Goal: Information Seeking & Learning: Check status

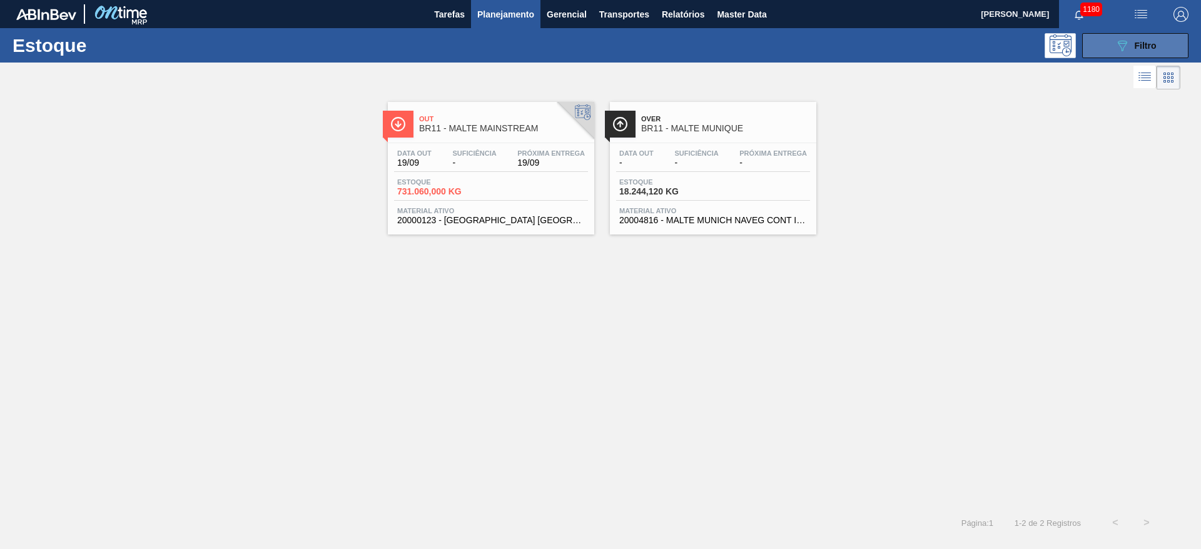
click at [727, 48] on div "089F7B8B-B2A5-4AFE-B5C0-19BA573D28AC Filtro" at bounding box center [1136, 45] width 42 height 15
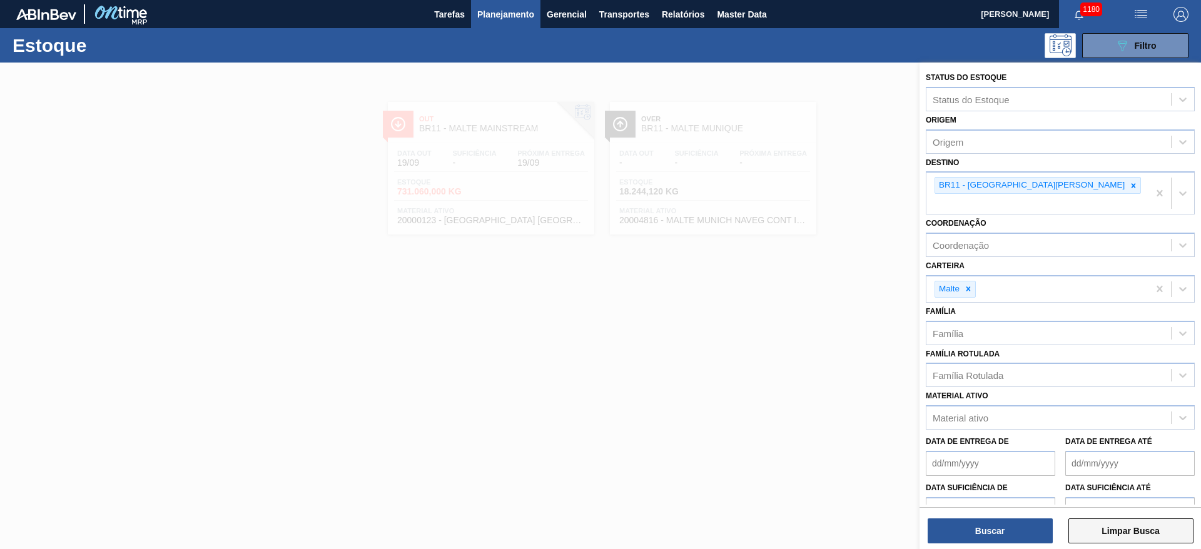
click at [727, 332] on button "Limpar Busca" at bounding box center [1131, 531] width 125 height 25
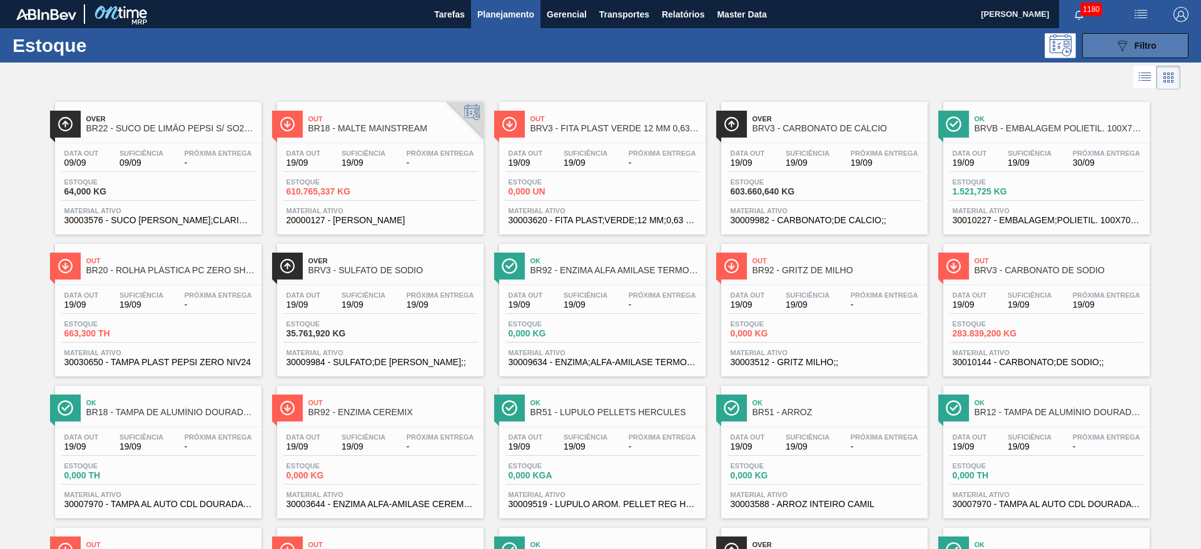
click at [727, 50] on icon "089F7B8B-B2A5-4AFE-B5C0-19BA573D28AC" at bounding box center [1122, 45] width 15 height 15
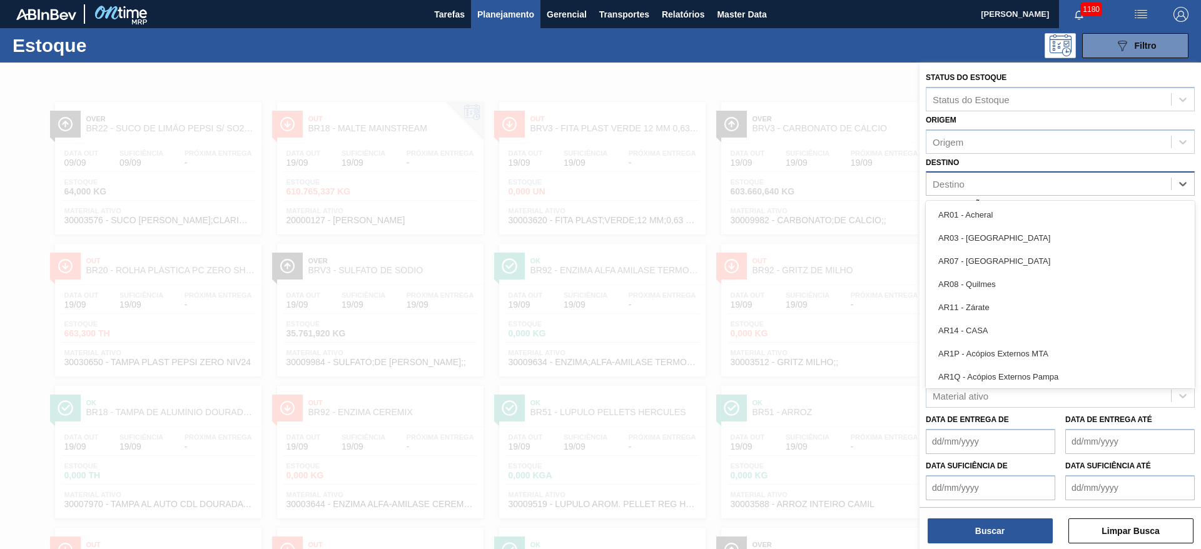
click at [727, 177] on div "Destino" at bounding box center [1049, 184] width 245 height 18
type input "18"
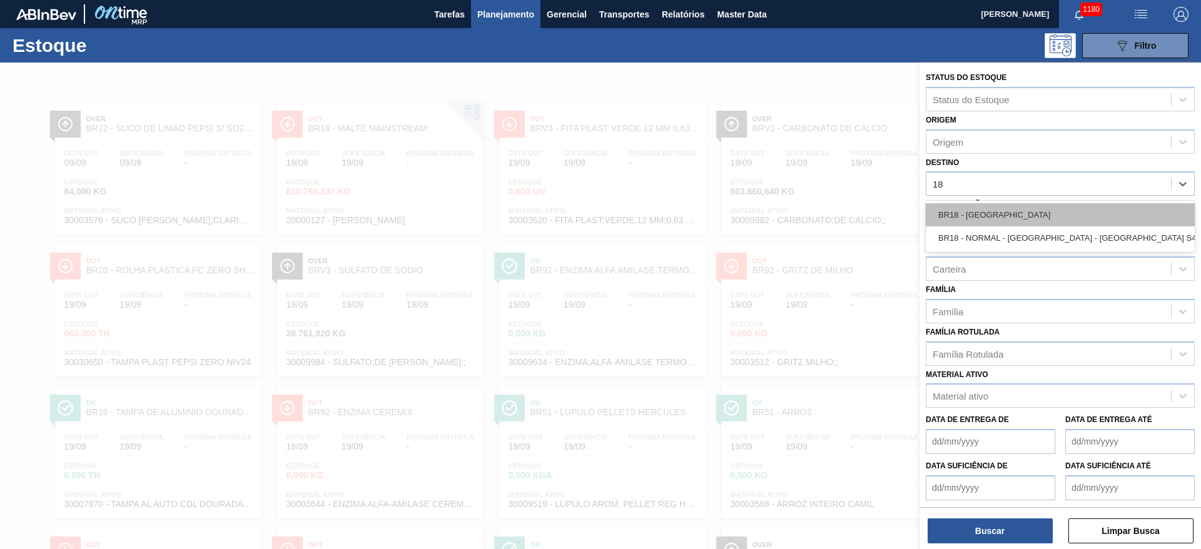
click at [727, 214] on div "BR18 - [GEOGRAPHIC_DATA]" at bounding box center [1060, 214] width 269 height 23
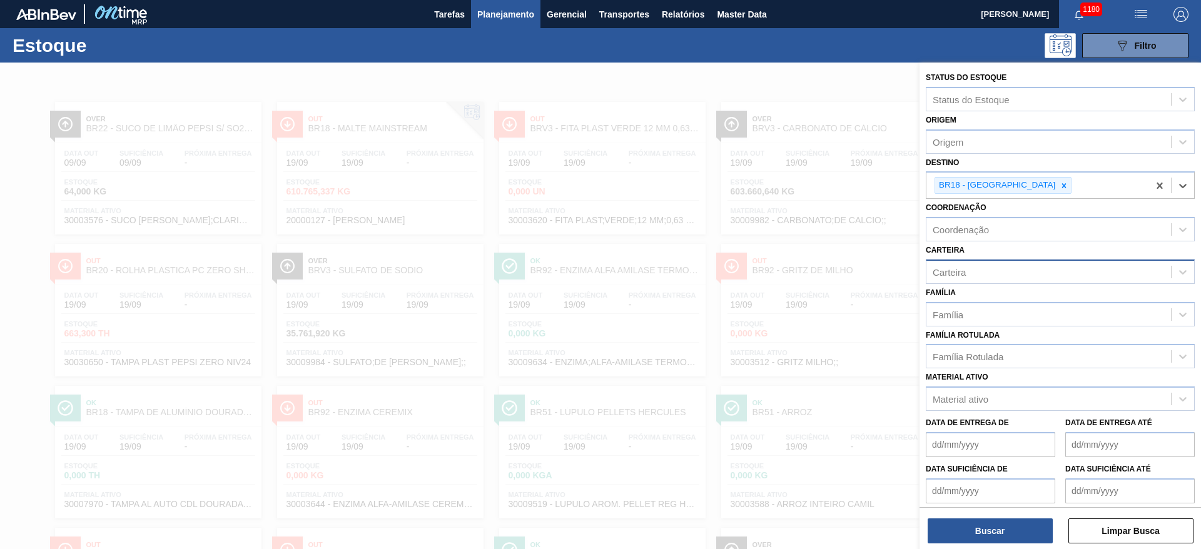
click at [727, 273] on div "Carteira" at bounding box center [949, 272] width 33 height 11
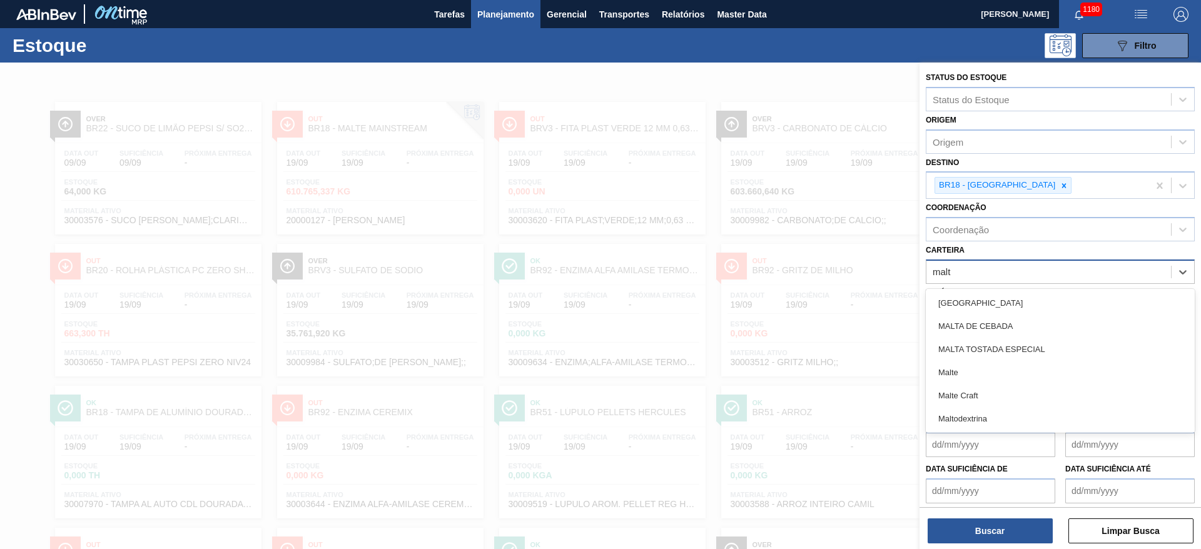
type input "malte"
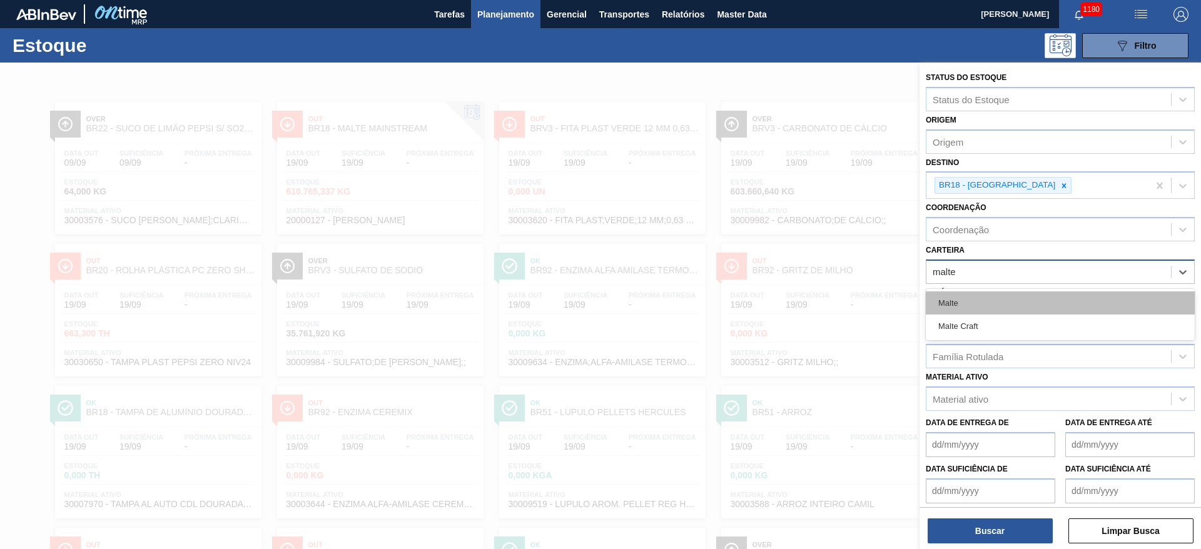
click at [727, 300] on div "Malte" at bounding box center [1060, 303] width 269 height 23
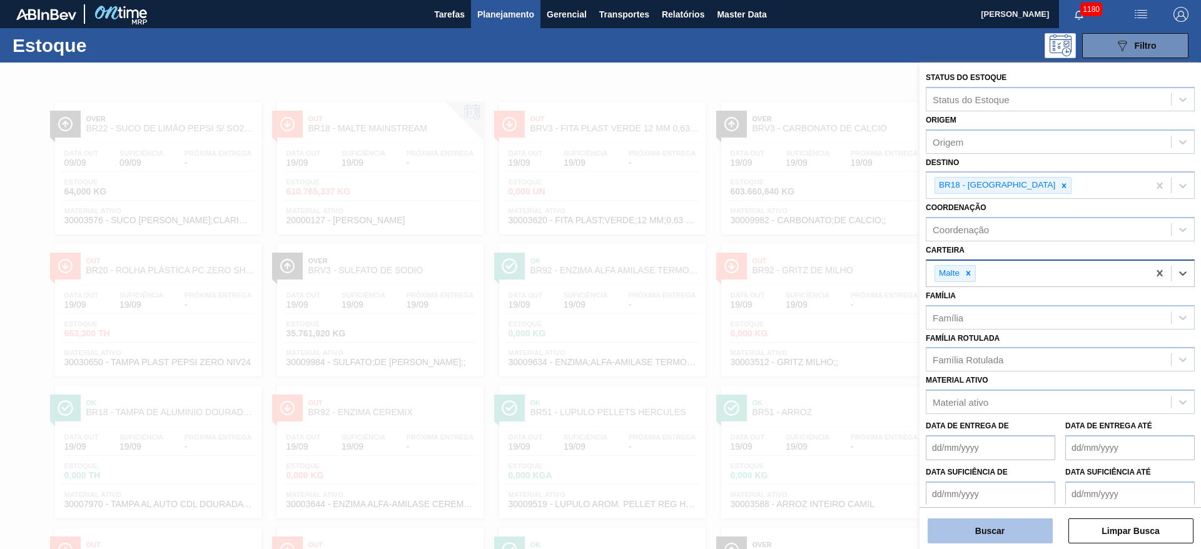
click at [727, 332] on button "Buscar" at bounding box center [990, 531] width 125 height 25
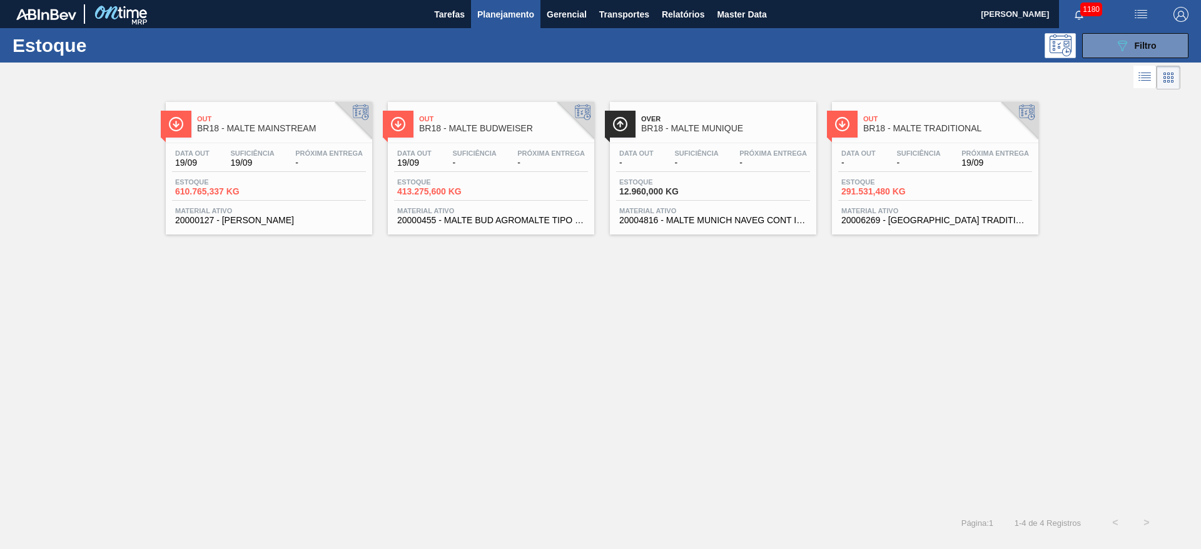
click at [727, 160] on span "-" at bounding box center [919, 162] width 44 height 9
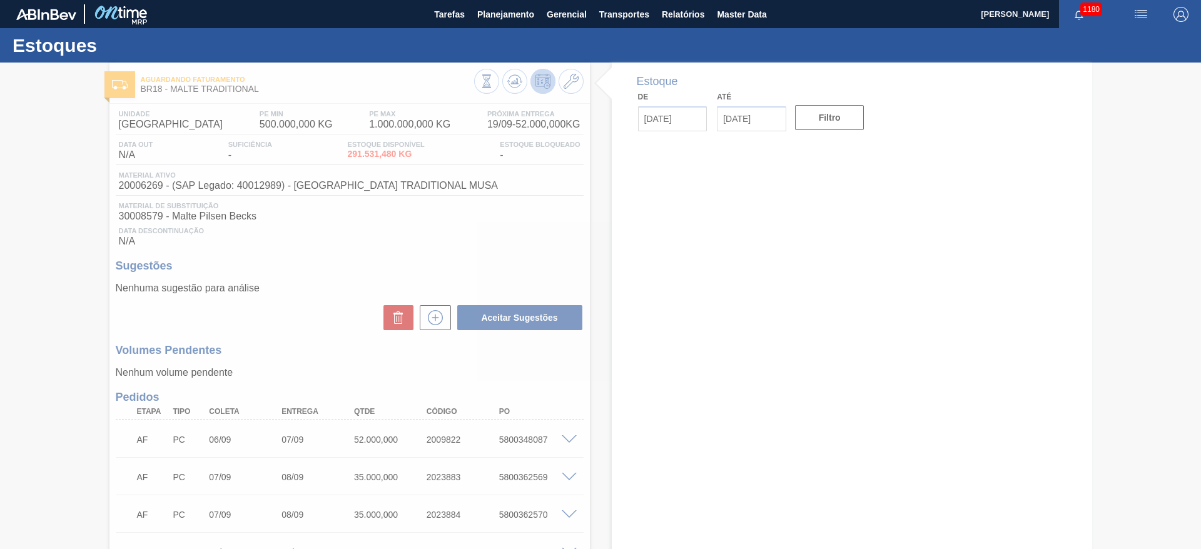
type input "[DATE]"
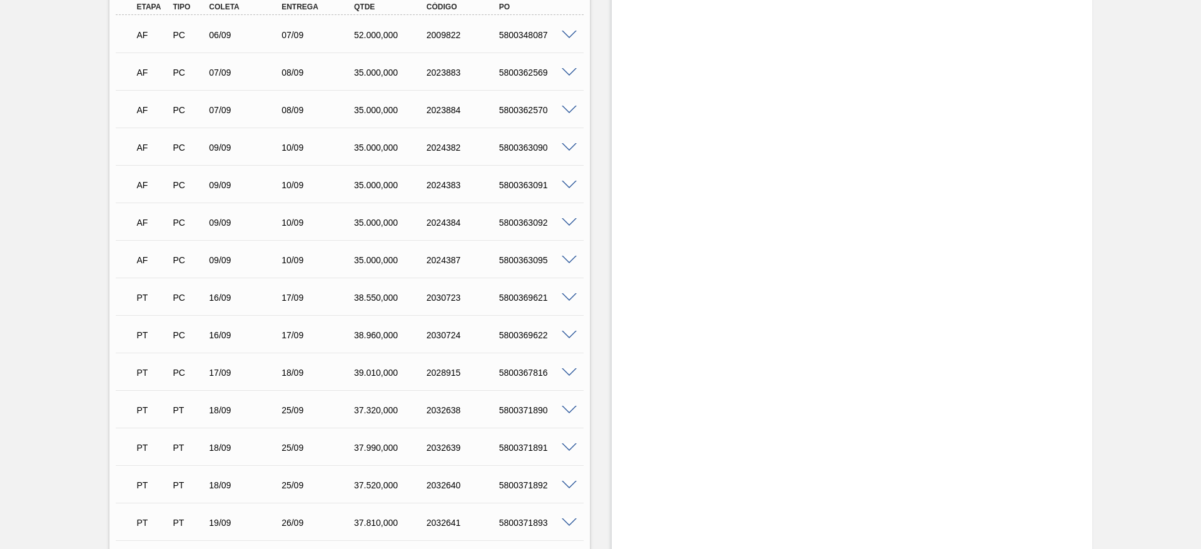
scroll to position [29, 0]
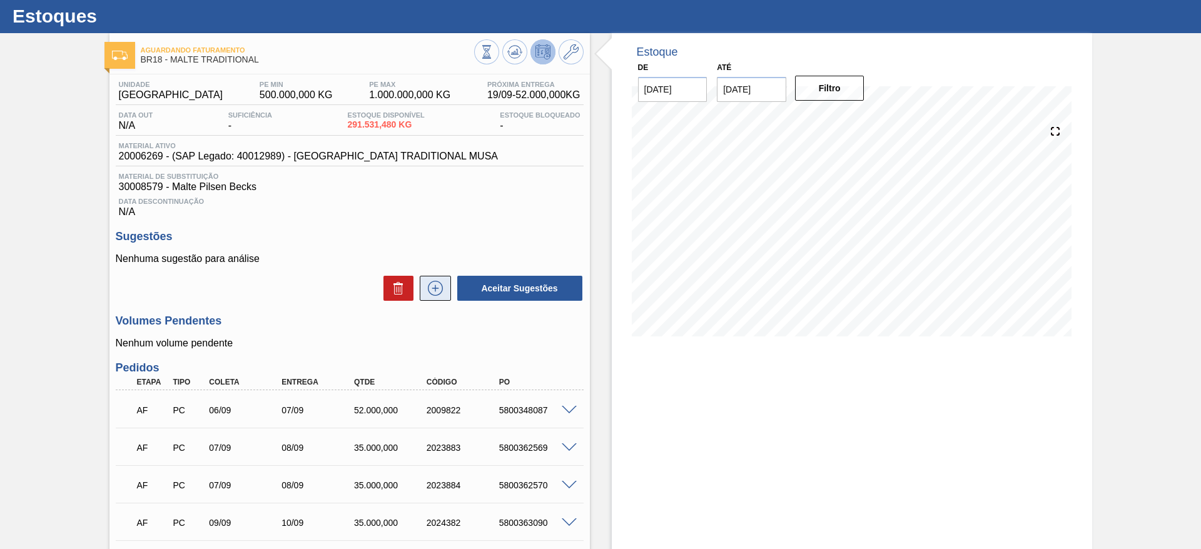
click at [427, 283] on icon at bounding box center [435, 288] width 20 height 15
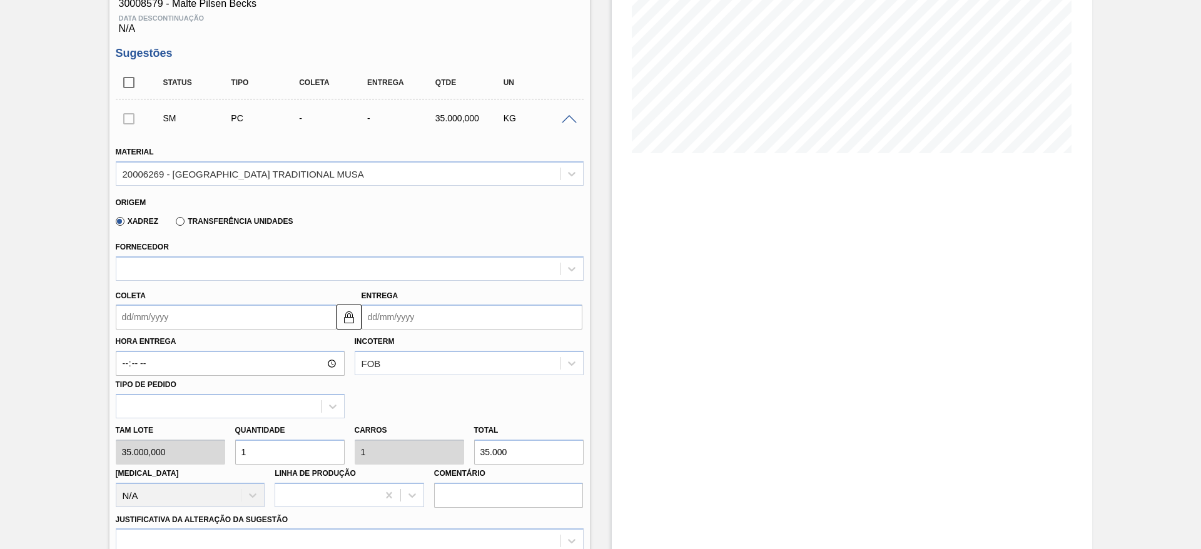
scroll to position [217, 0]
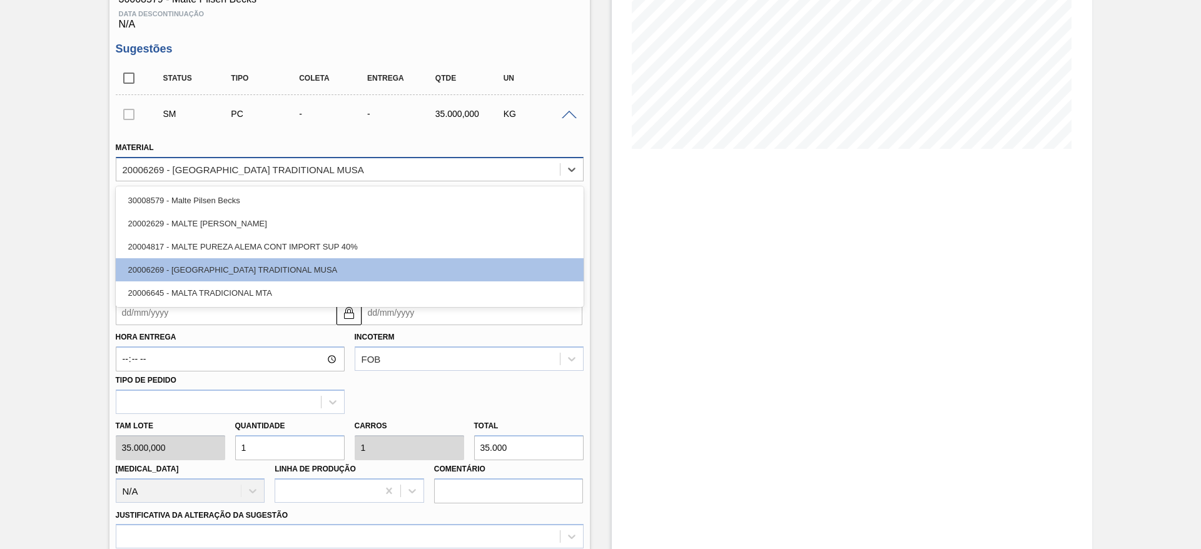
click at [144, 167] on div "20006269 - [GEOGRAPHIC_DATA] TRADITIONAL MUSA" at bounding box center [244, 169] width 242 height 11
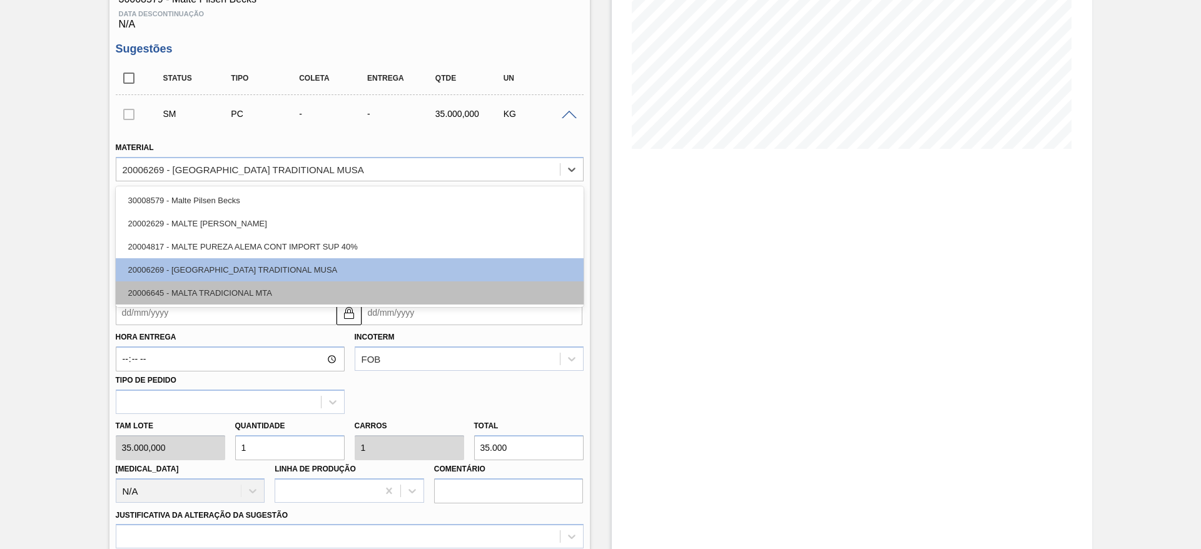
click at [176, 289] on div "20006645 - MALTA TRADICIONAL MTA" at bounding box center [350, 293] width 468 height 23
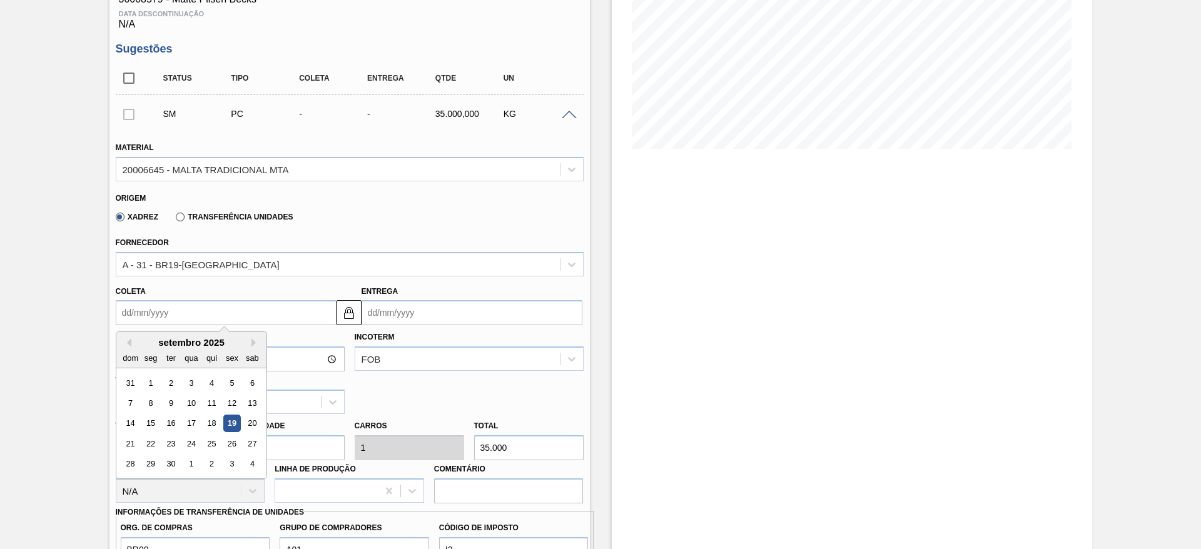
click at [124, 308] on input "Coleta" at bounding box center [226, 312] width 221 height 25
click at [231, 332] on div "19" at bounding box center [231, 423] width 17 height 17
type input "[DATE]"
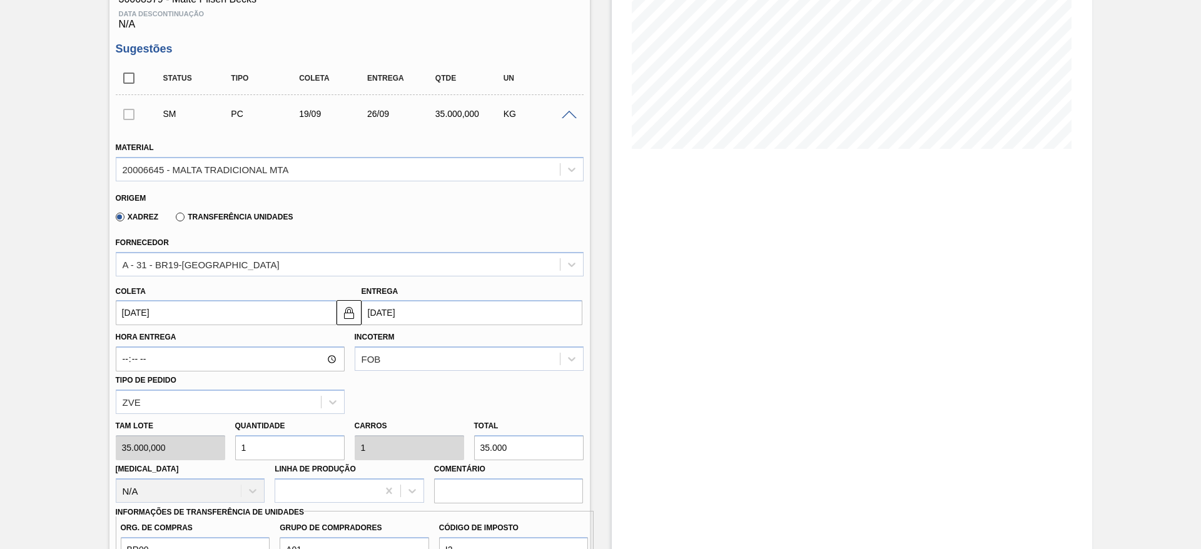
click at [209, 332] on div "[PERSON_NAME] 35.000,000 Quantidade 1 Carros 1 Total 35.000 [MEDICAL_DATA] N/A …" at bounding box center [350, 458] width 478 height 89
type input "3"
type input "105.000"
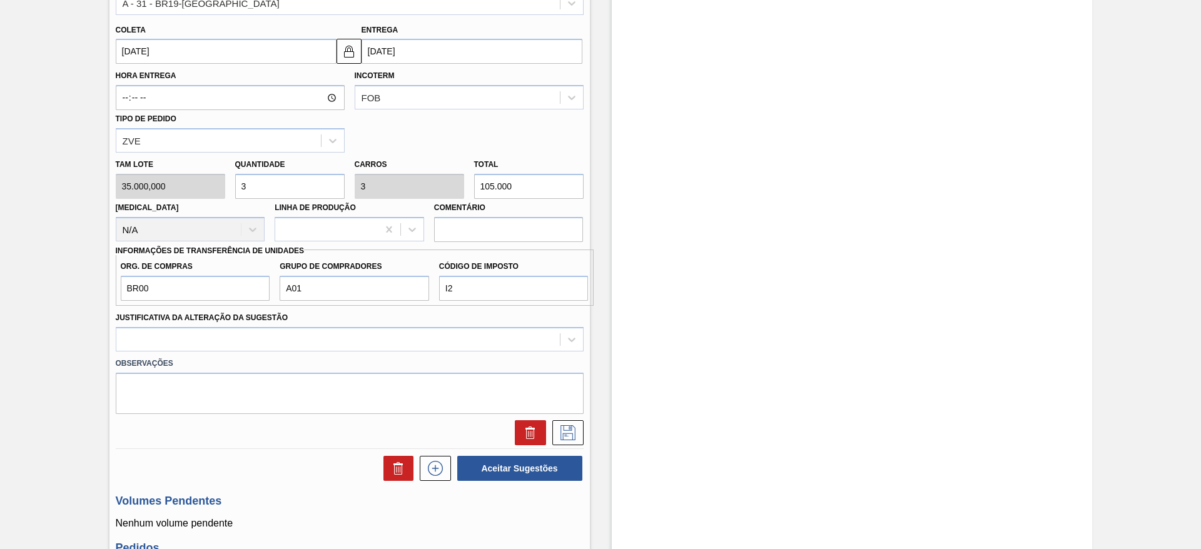
scroll to position [592, 0]
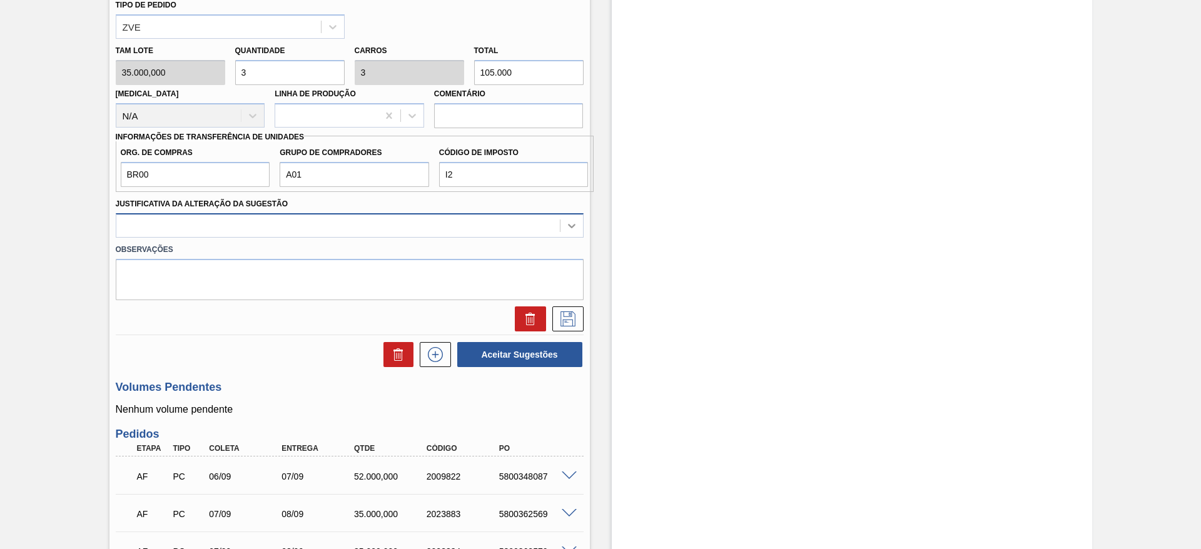
type input "3"
click at [576, 224] on icon at bounding box center [572, 226] width 13 height 13
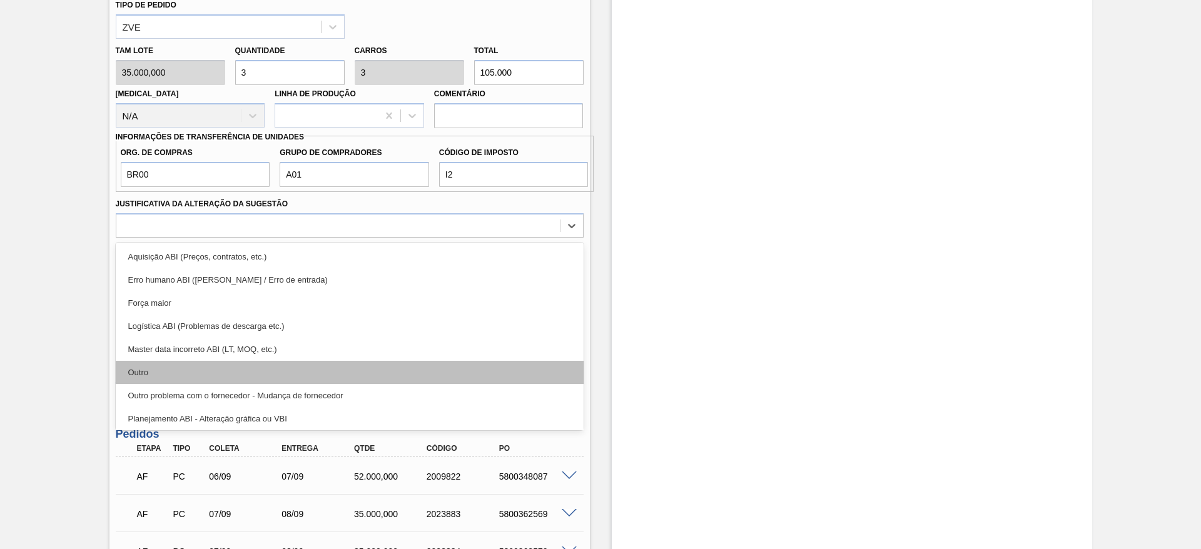
click at [165, 332] on div "Outro" at bounding box center [350, 372] width 468 height 23
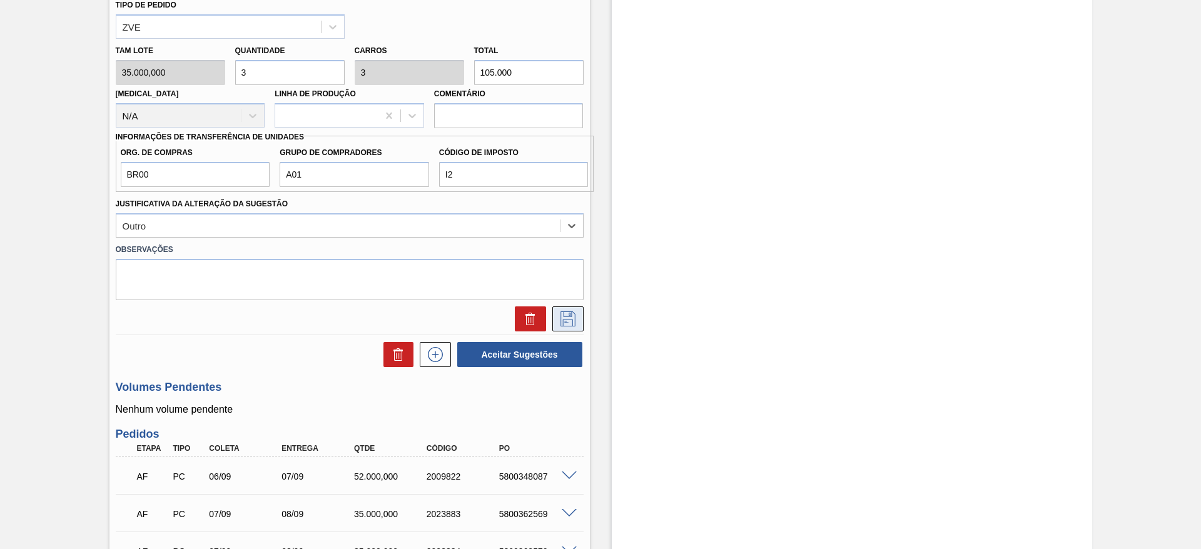
click at [564, 320] on icon at bounding box center [568, 319] width 20 height 15
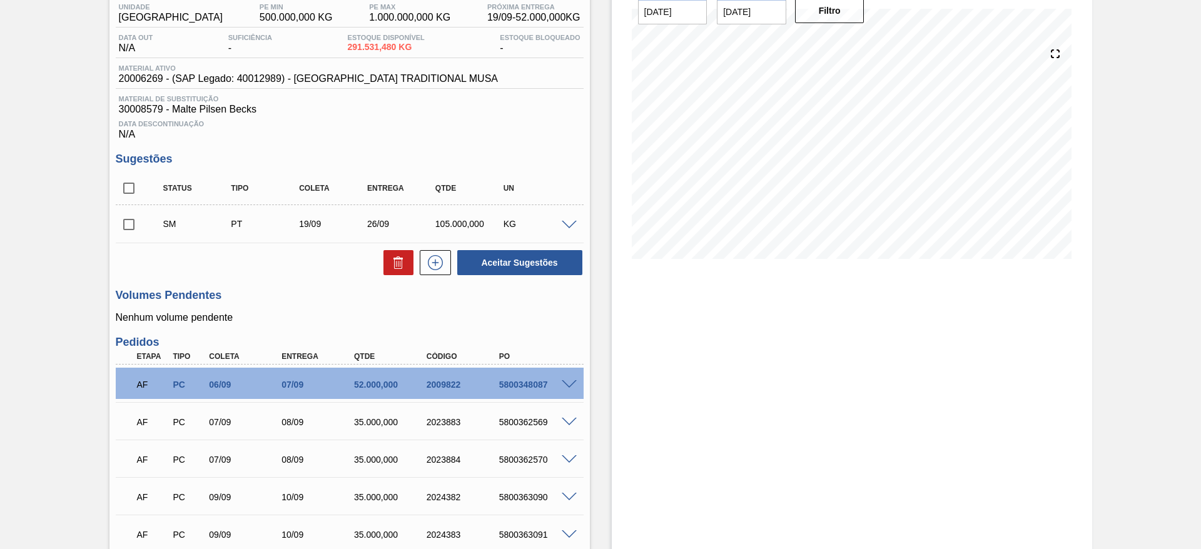
scroll to position [29, 0]
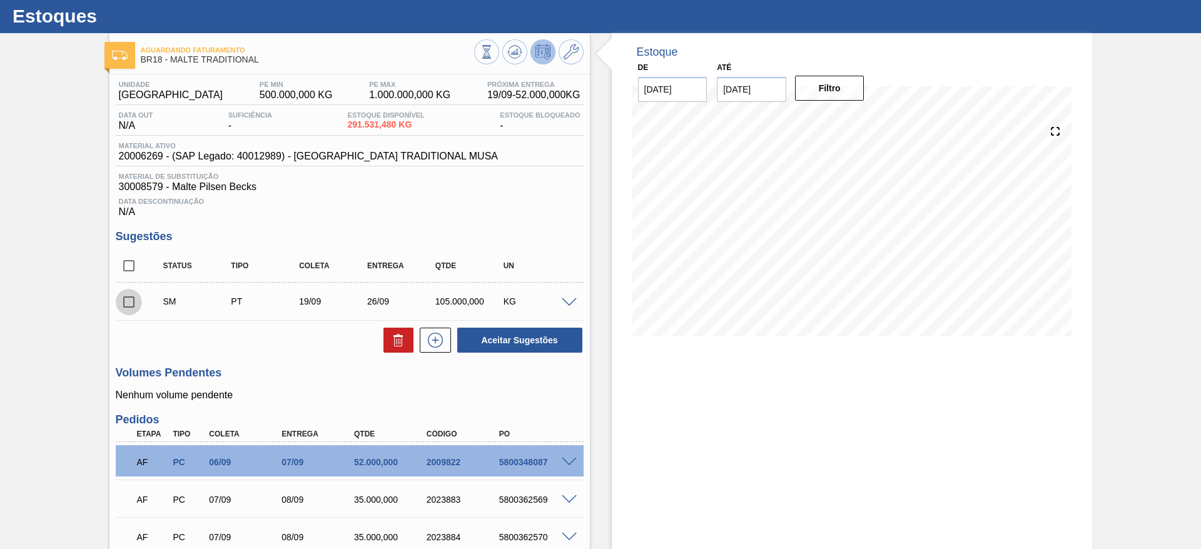
click at [128, 302] on input "checkbox" at bounding box center [129, 302] width 26 height 26
click at [489, 332] on button "Aceitar Sugestões" at bounding box center [519, 340] width 125 height 25
checkbox input "false"
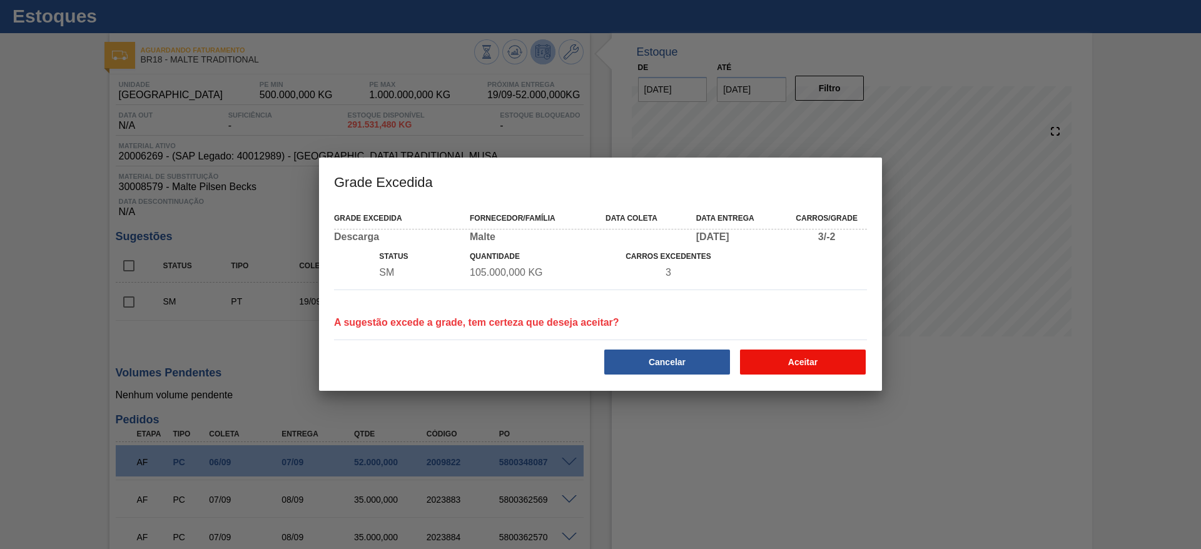
click at [727, 332] on button "Aceitar" at bounding box center [803, 362] width 126 height 25
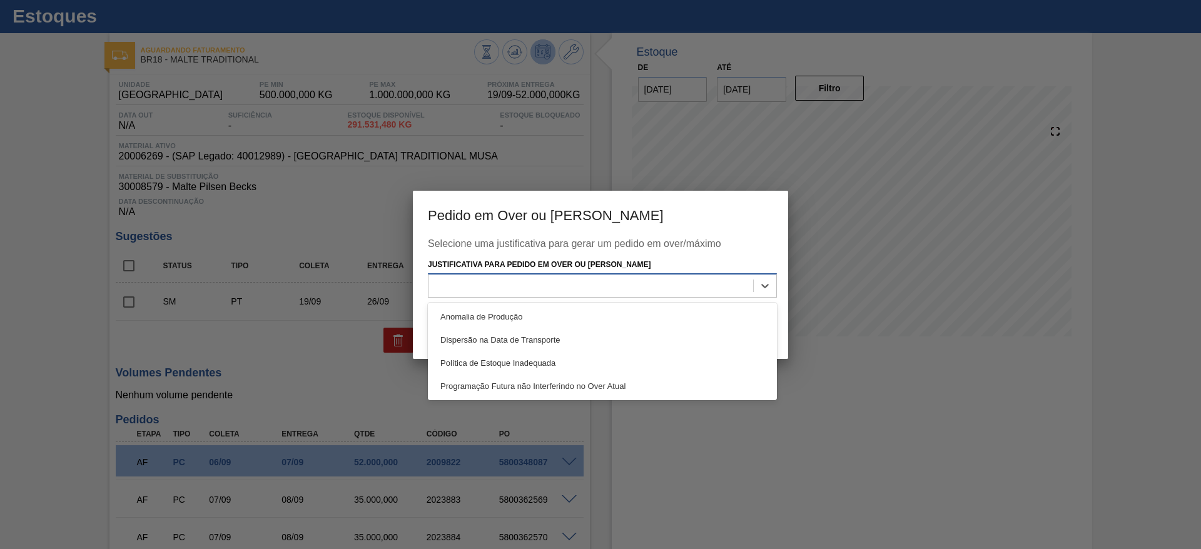
click at [472, 281] on div at bounding box center [591, 286] width 325 height 18
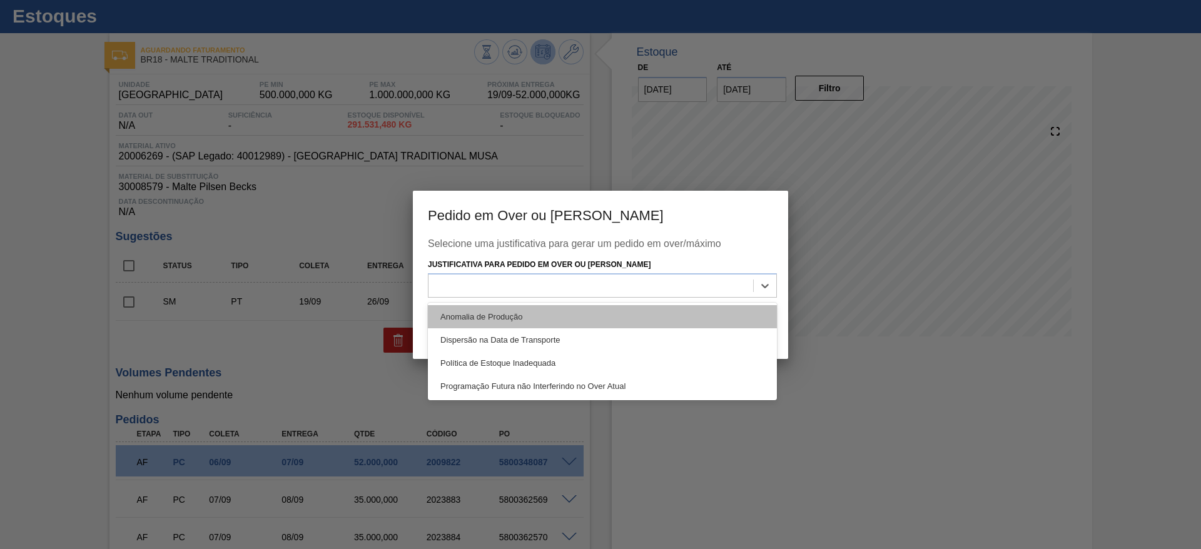
click at [469, 315] on div "Anomalia de Produção" at bounding box center [602, 316] width 349 height 23
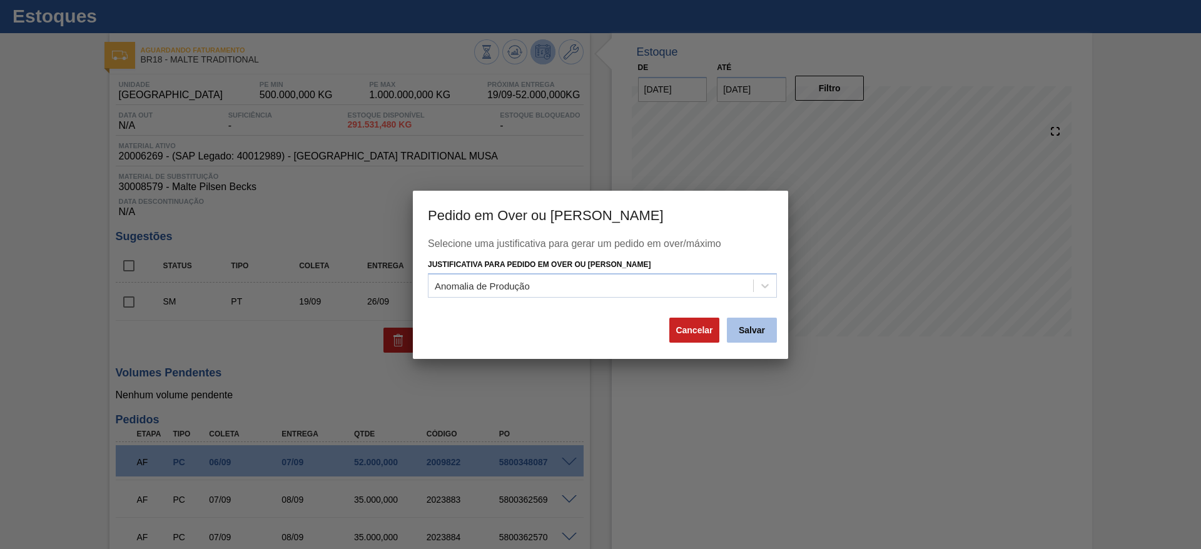
click at [727, 332] on button "Salvar" at bounding box center [752, 330] width 50 height 25
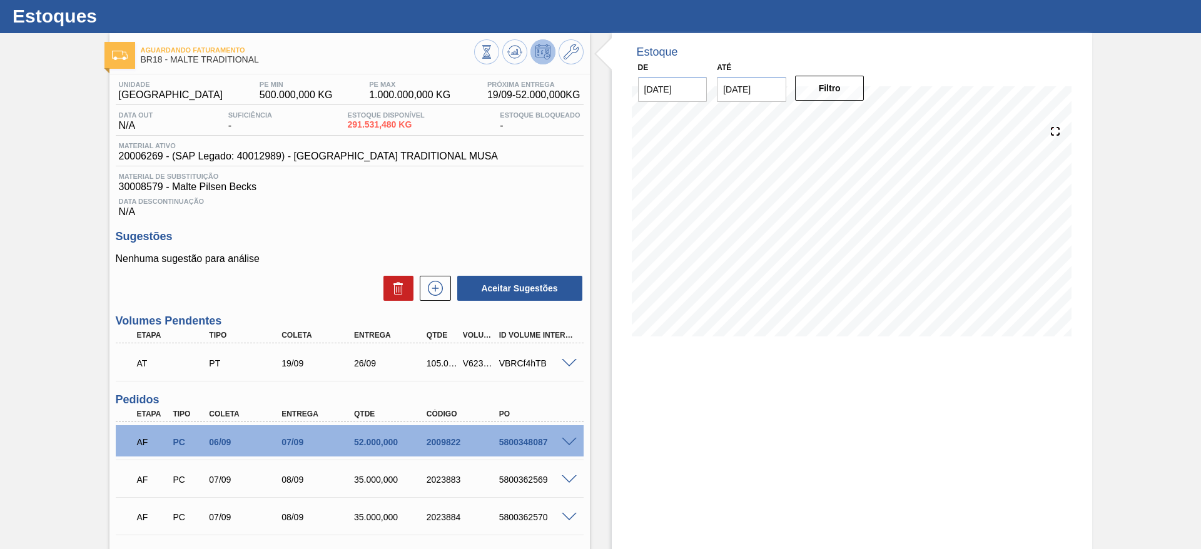
click at [470, 332] on div "V623782" at bounding box center [479, 363] width 38 height 10
copy div "V623782"
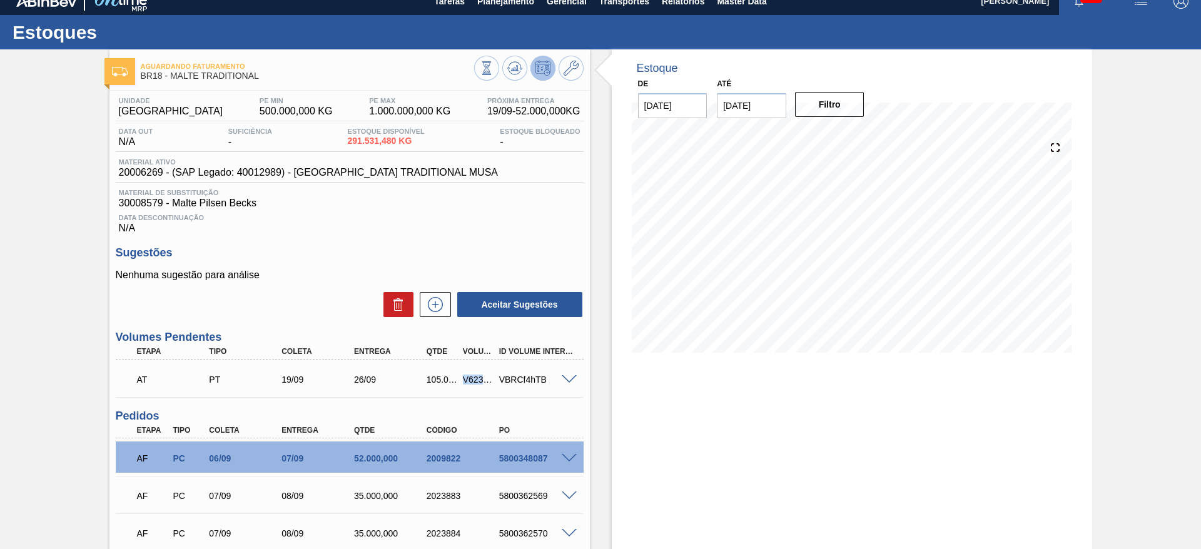
scroll to position [0, 0]
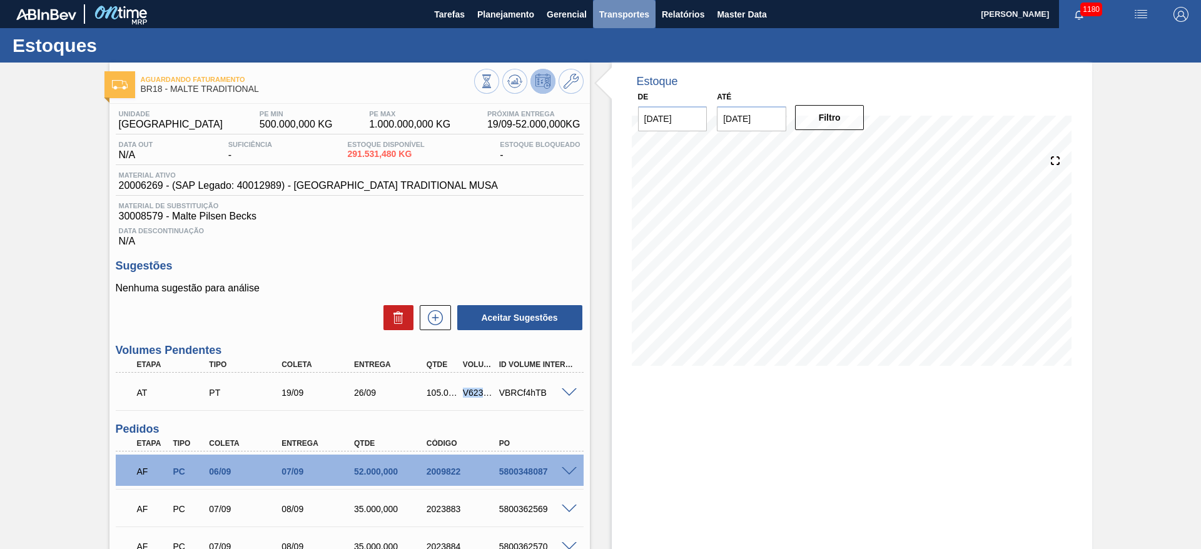
click at [619, 16] on span "Transportes" at bounding box center [624, 14] width 50 height 15
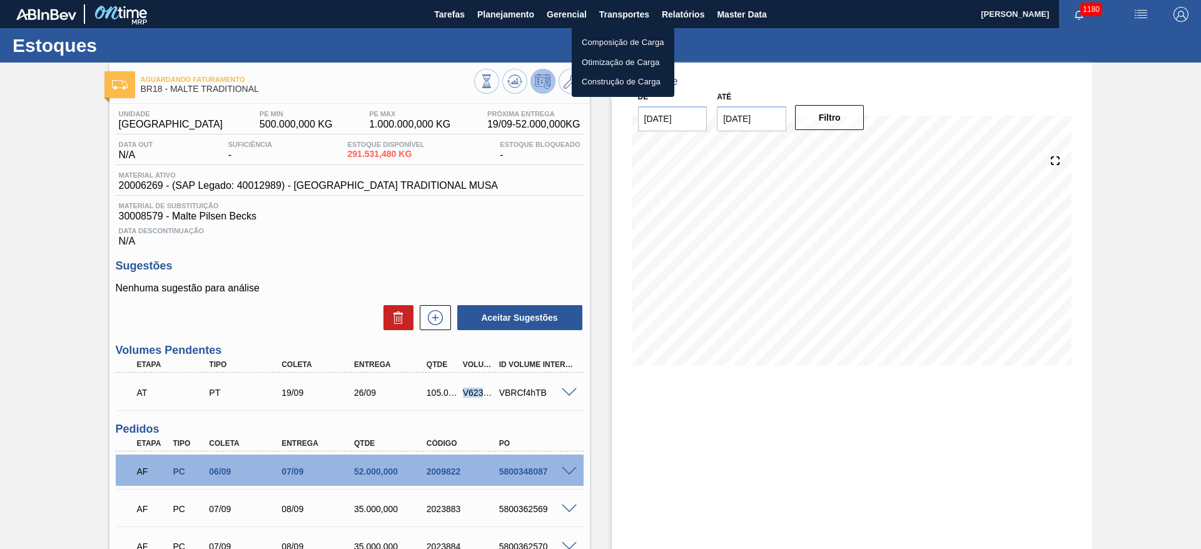
click at [597, 63] on li "Otimização de Carga" at bounding box center [623, 63] width 103 height 20
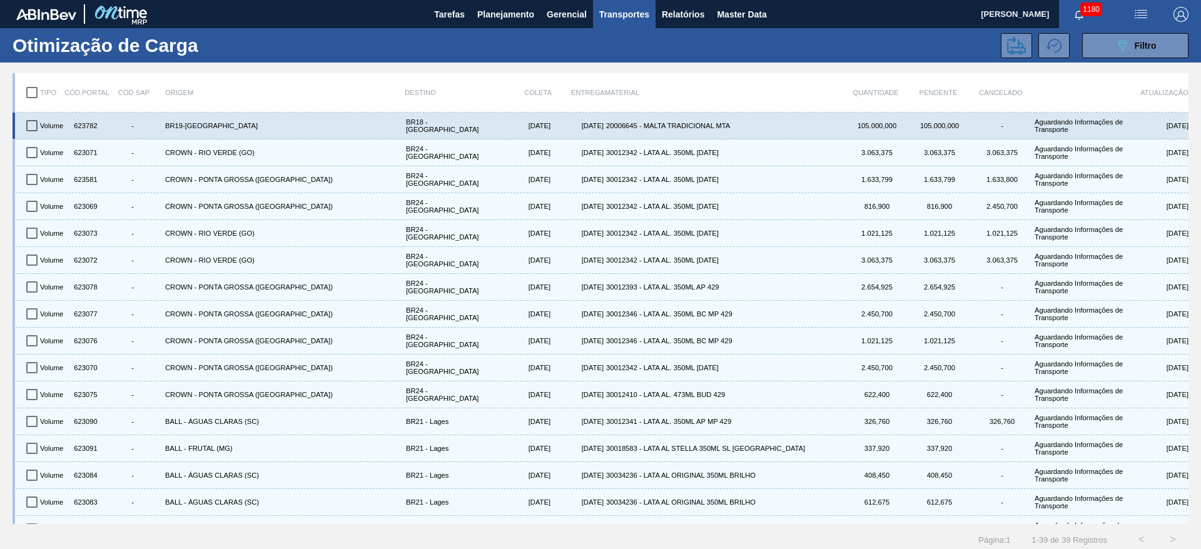
click at [33, 122] on input "checkbox" at bounding box center [32, 126] width 26 height 26
checkbox input "true"
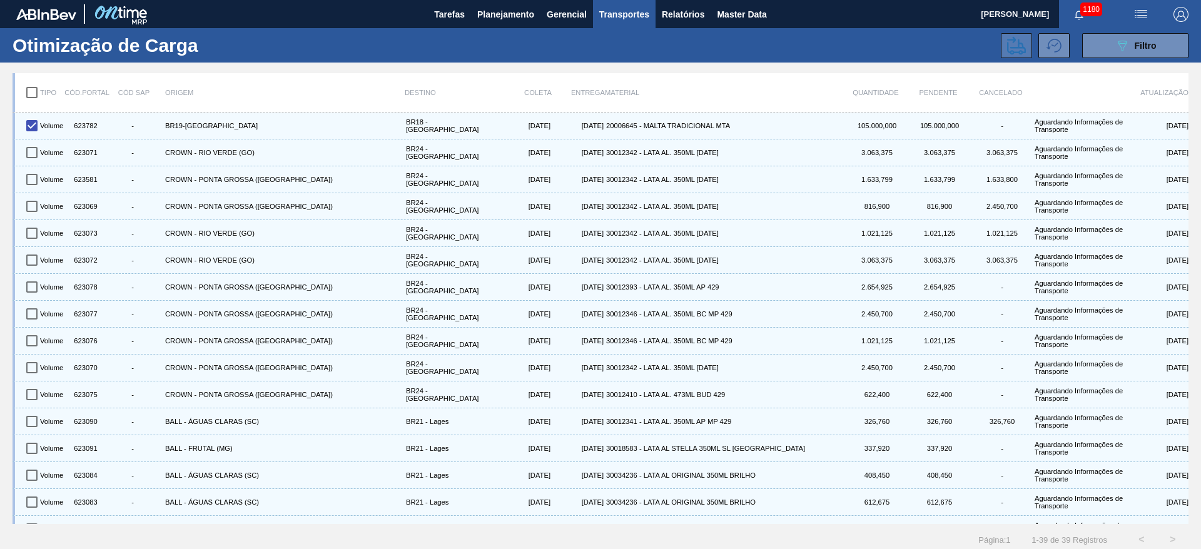
click at [727, 51] on icon at bounding box center [1016, 45] width 19 height 19
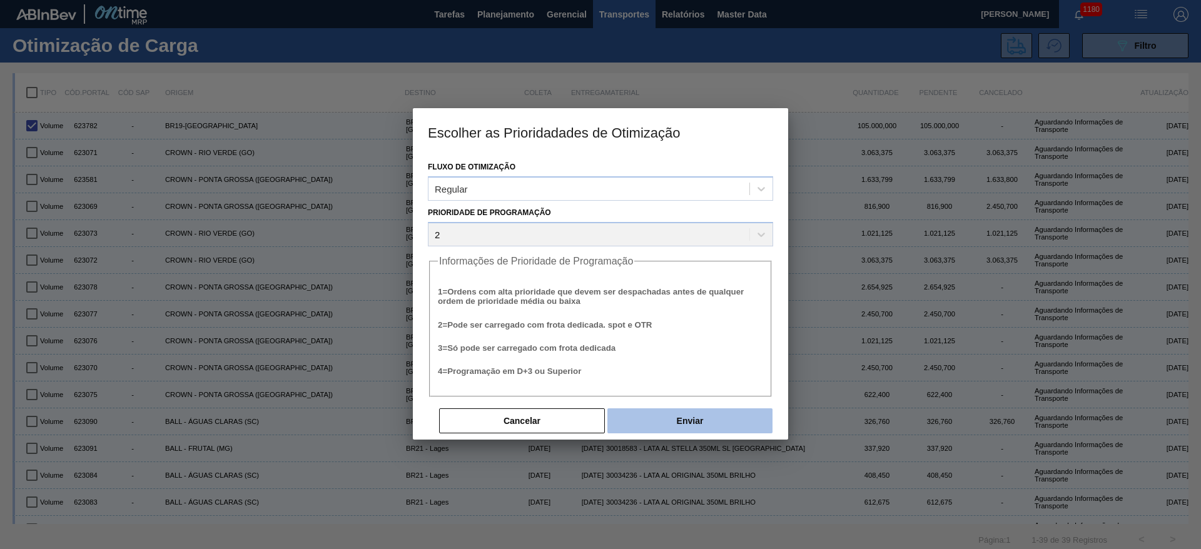
click at [707, 332] on button "Enviar" at bounding box center [690, 421] width 165 height 25
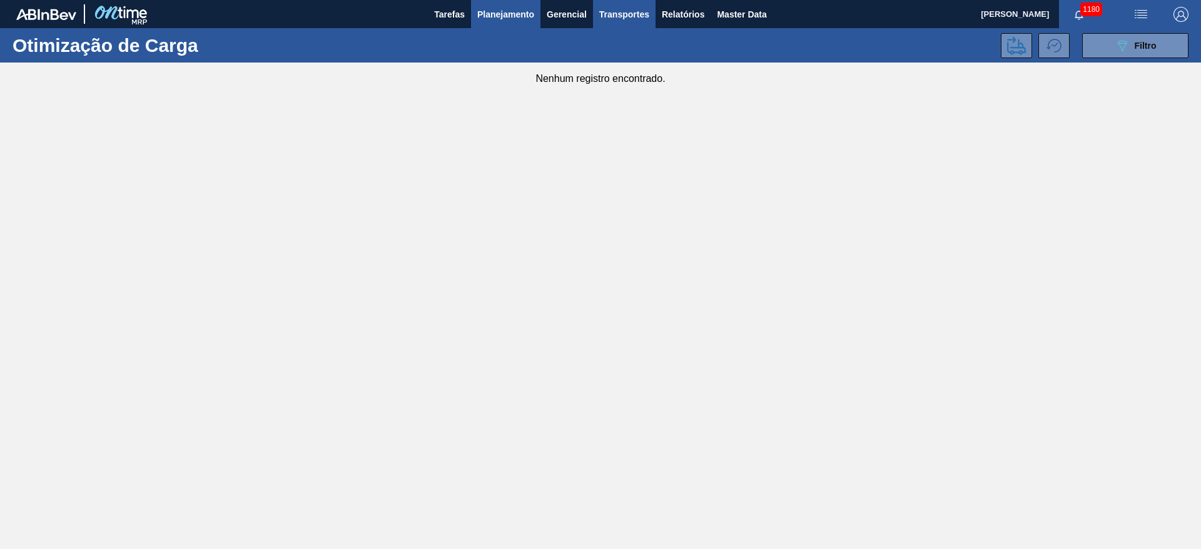
click at [504, 16] on span "Planejamento" at bounding box center [505, 14] width 57 height 15
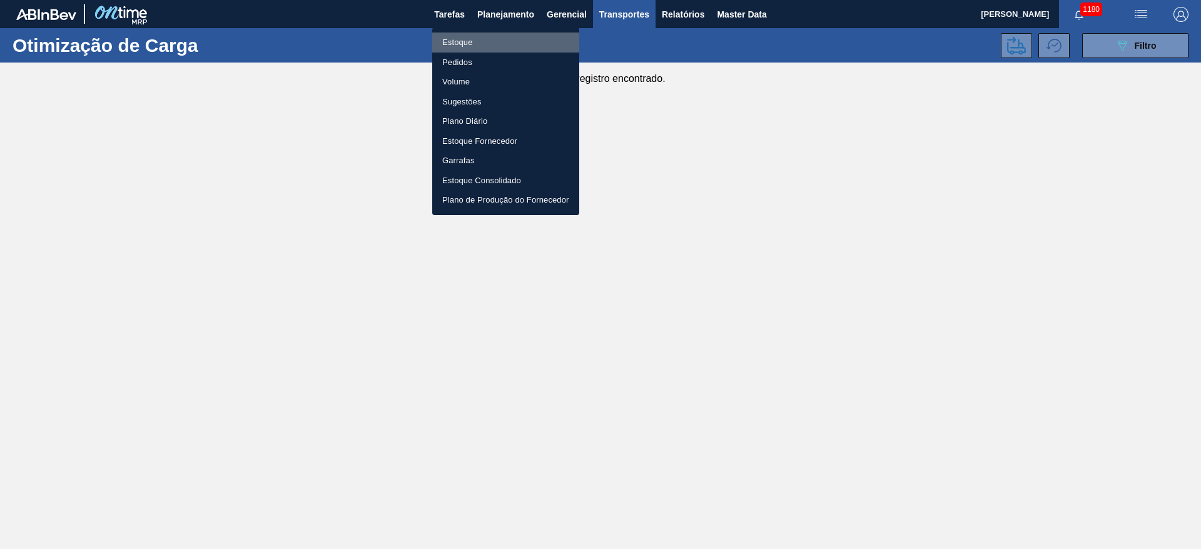
click at [458, 47] on li "Estoque" at bounding box center [505, 43] width 147 height 20
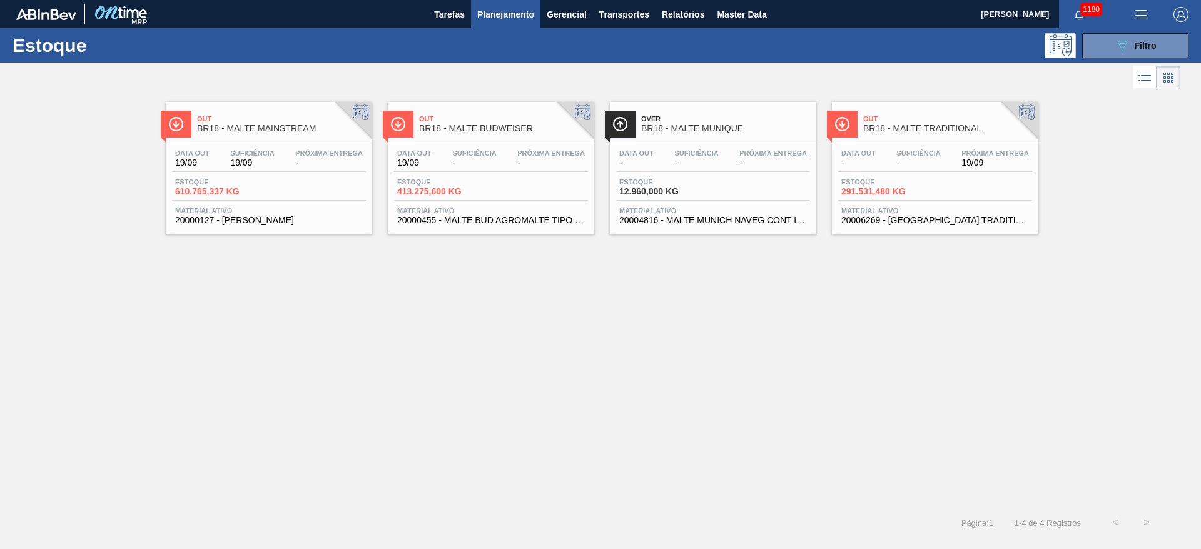
click at [727, 167] on div "Data out - Suficiência - Próxima Entrega 19/09" at bounding box center [935, 161] width 194 height 23
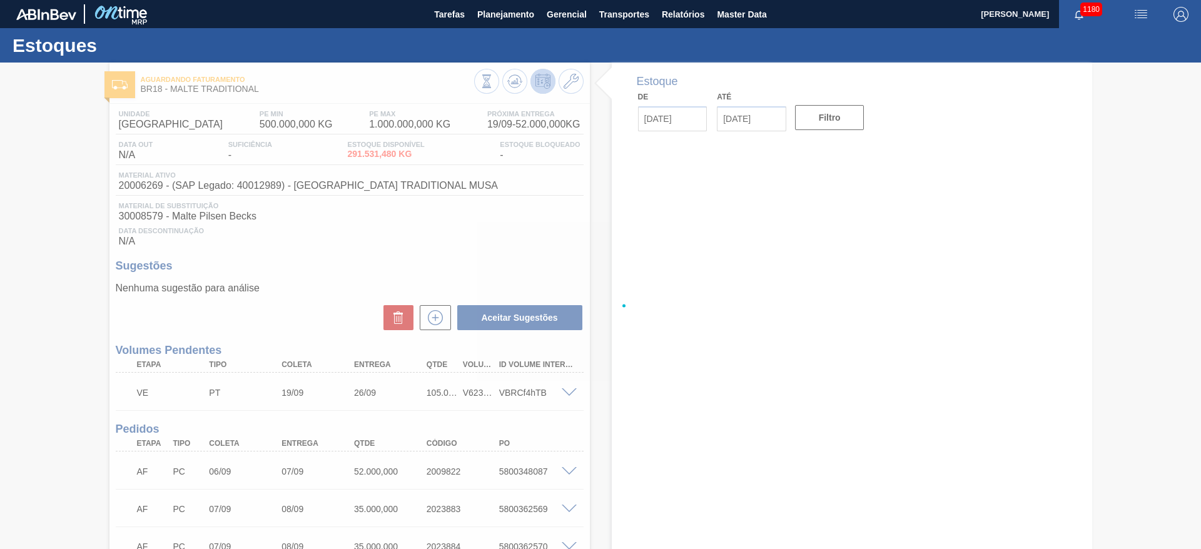
type input "[DATE]"
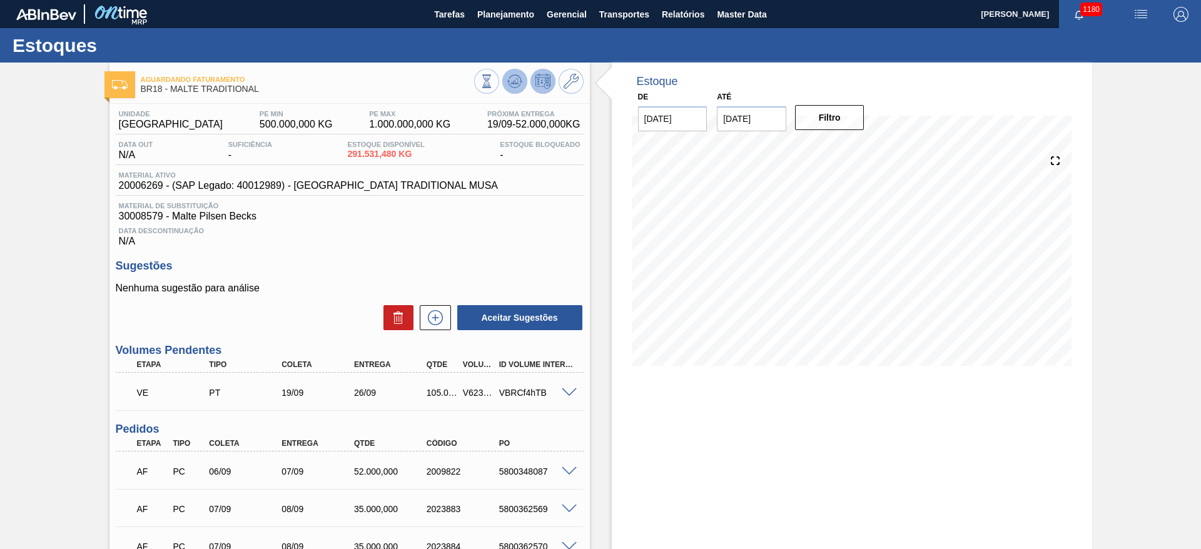
click at [515, 82] on icon at bounding box center [515, 81] width 8 height 6
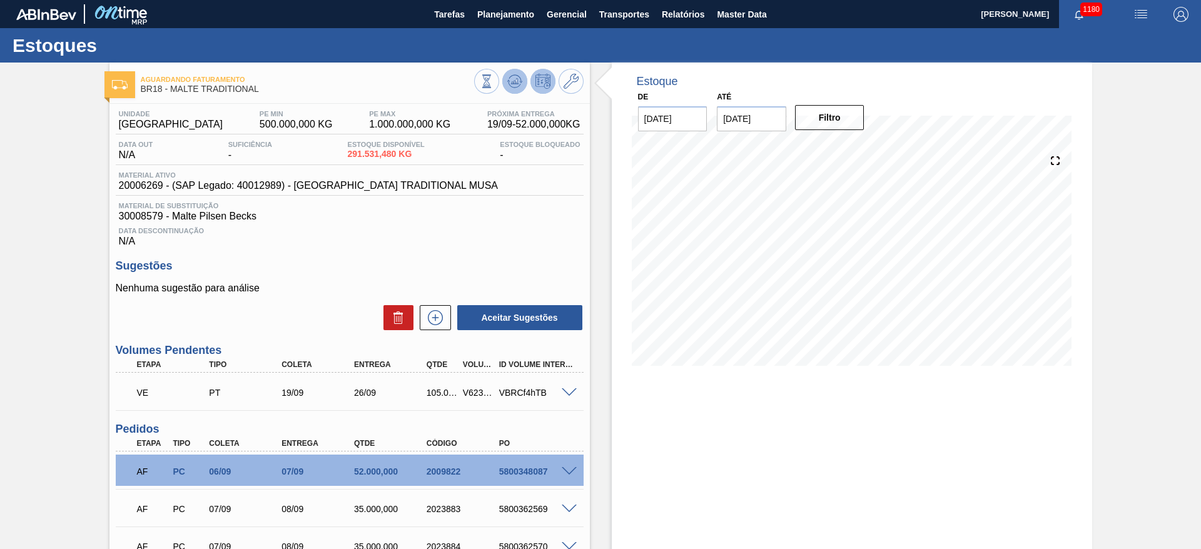
click at [514, 75] on icon at bounding box center [514, 81] width 15 height 15
click at [514, 89] on button at bounding box center [514, 81] width 25 height 25
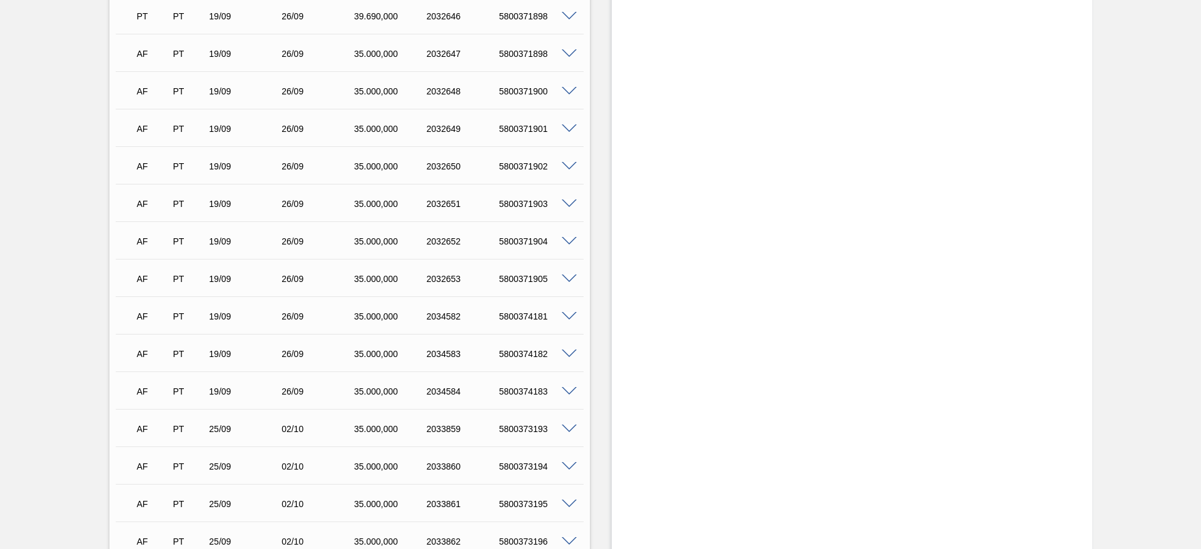
scroll to position [1080, 0]
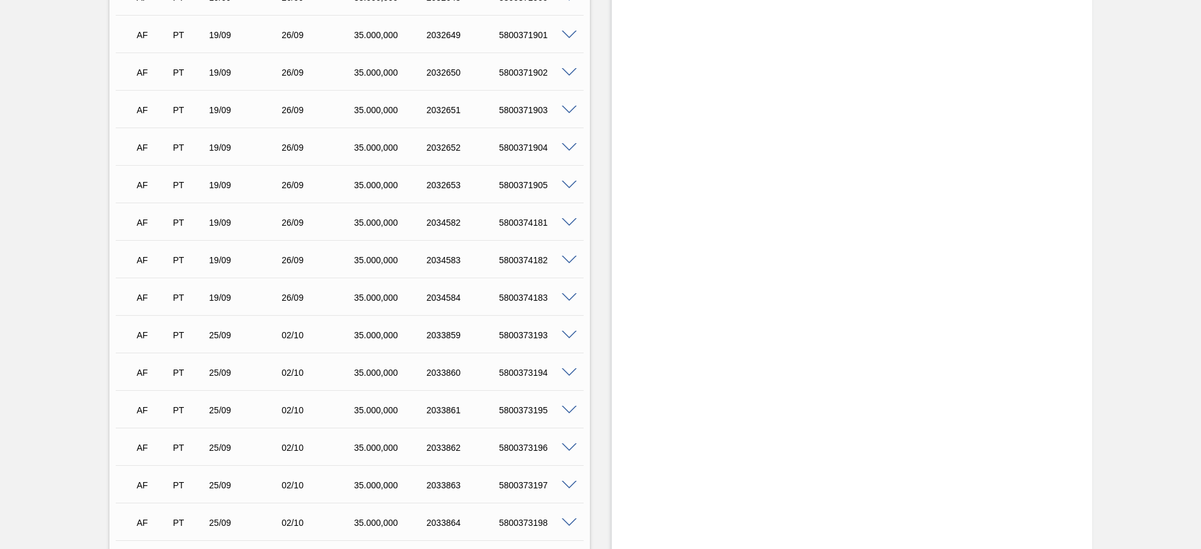
click at [527, 225] on div "5800374181" at bounding box center [536, 223] width 81 height 10
copy div "5800374181"
click at [513, 256] on div "5800374182" at bounding box center [536, 260] width 81 height 10
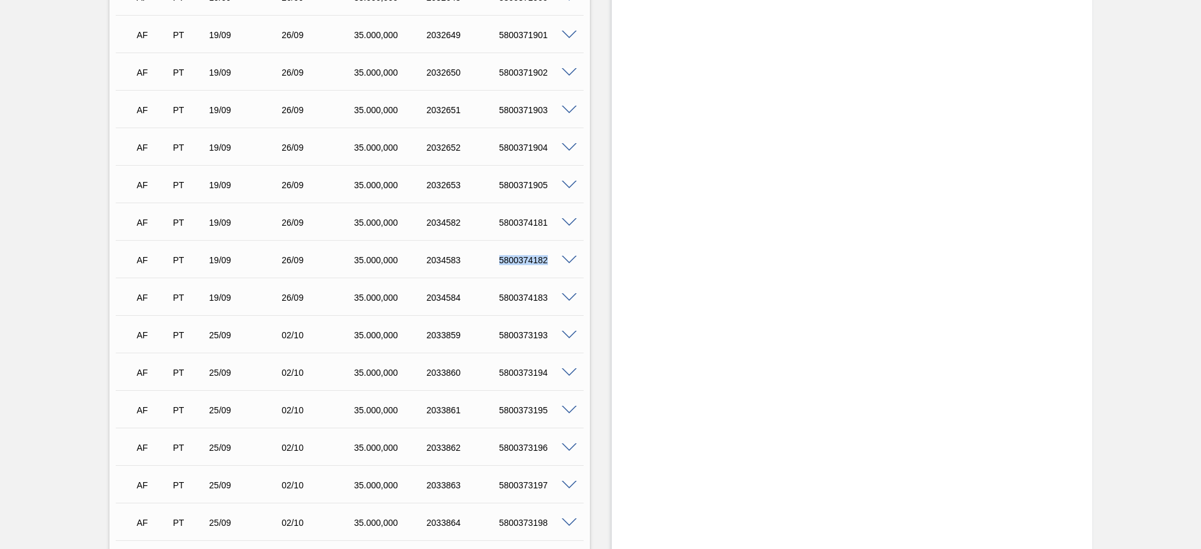
click at [513, 256] on div "5800374182" at bounding box center [536, 260] width 81 height 10
copy div "5800374182"
click at [524, 293] on div "5800374183" at bounding box center [536, 298] width 81 height 10
copy div "5800374183"
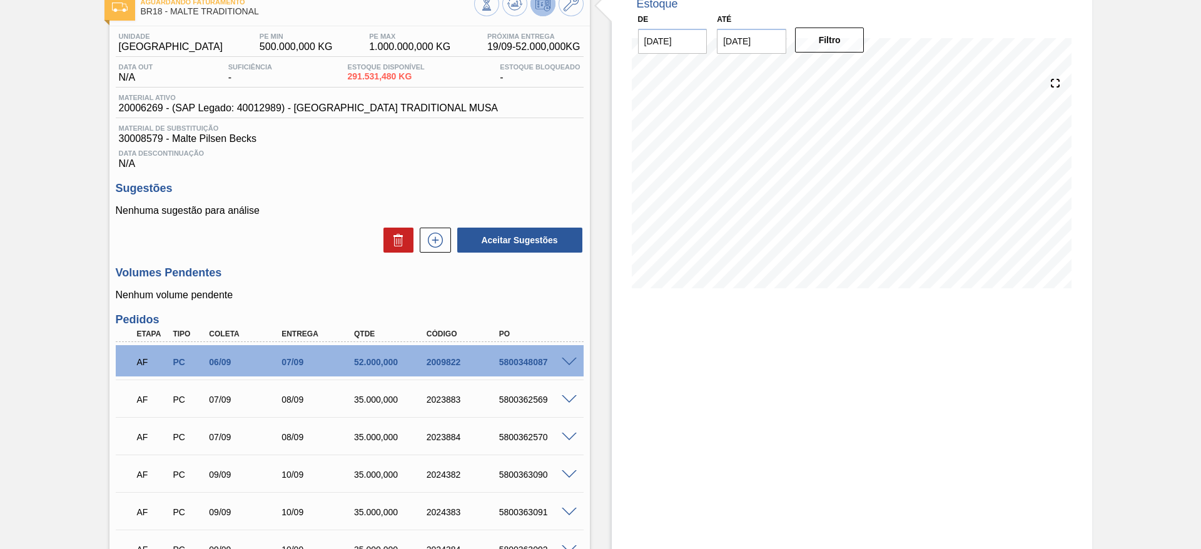
scroll to position [0, 0]
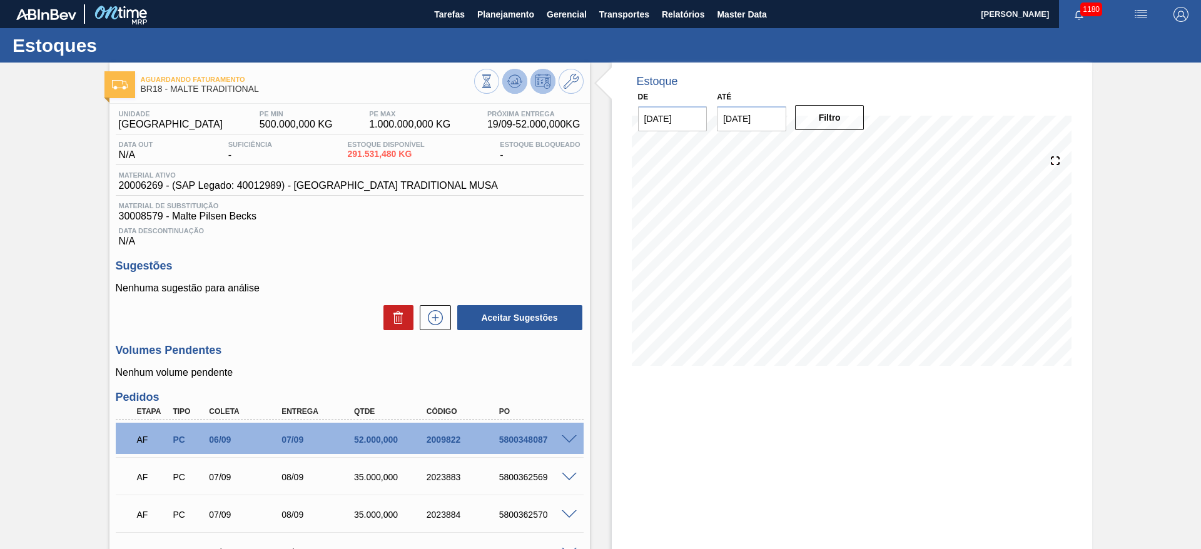
click at [519, 79] on icon at bounding box center [514, 81] width 15 height 15
click at [490, 17] on span "Planejamento" at bounding box center [505, 14] width 57 height 15
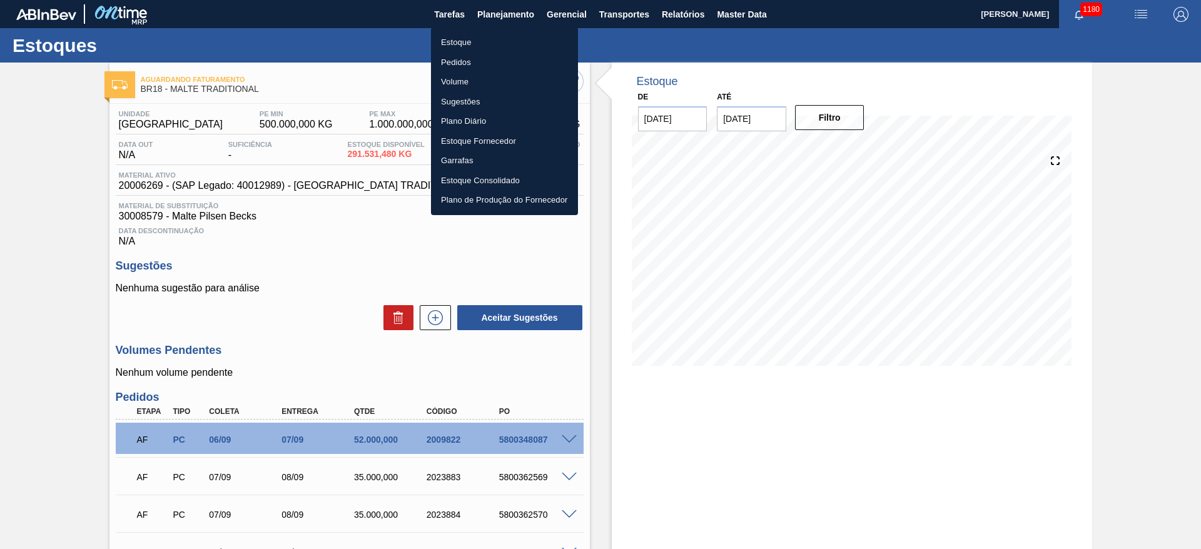
click at [459, 43] on li "Estoque" at bounding box center [504, 43] width 147 height 20
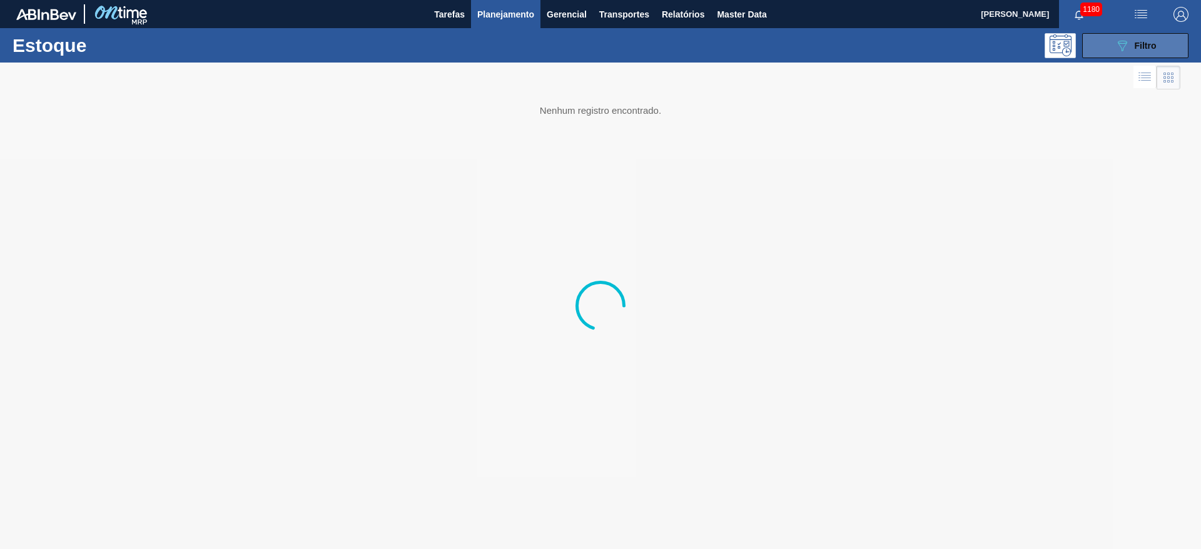
click at [1141, 45] on span "Filtro" at bounding box center [1146, 46] width 22 height 10
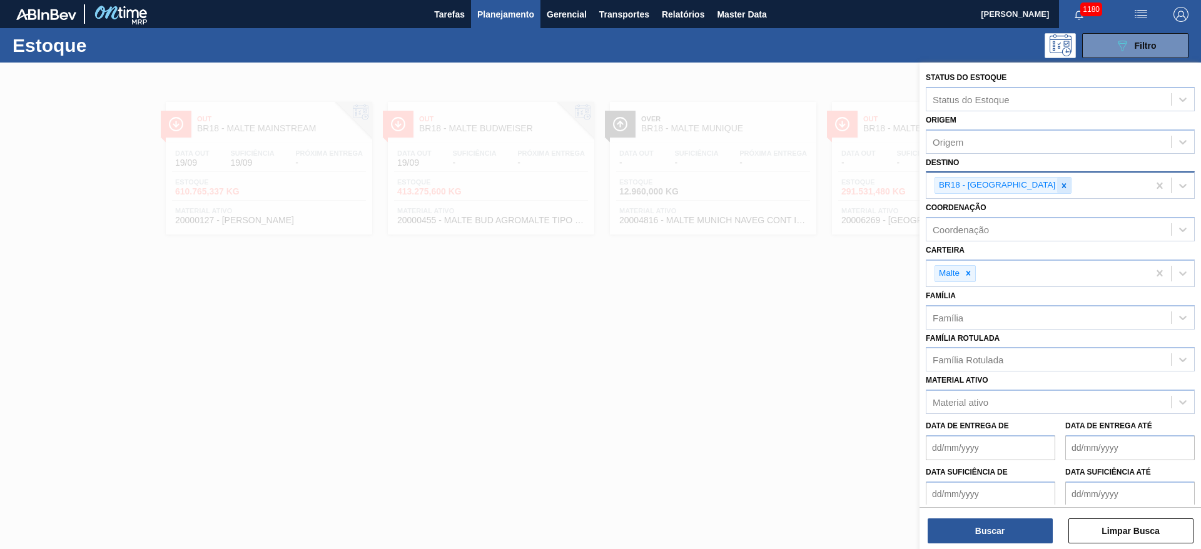
click at [1062, 186] on icon at bounding box center [1064, 185] width 4 height 4
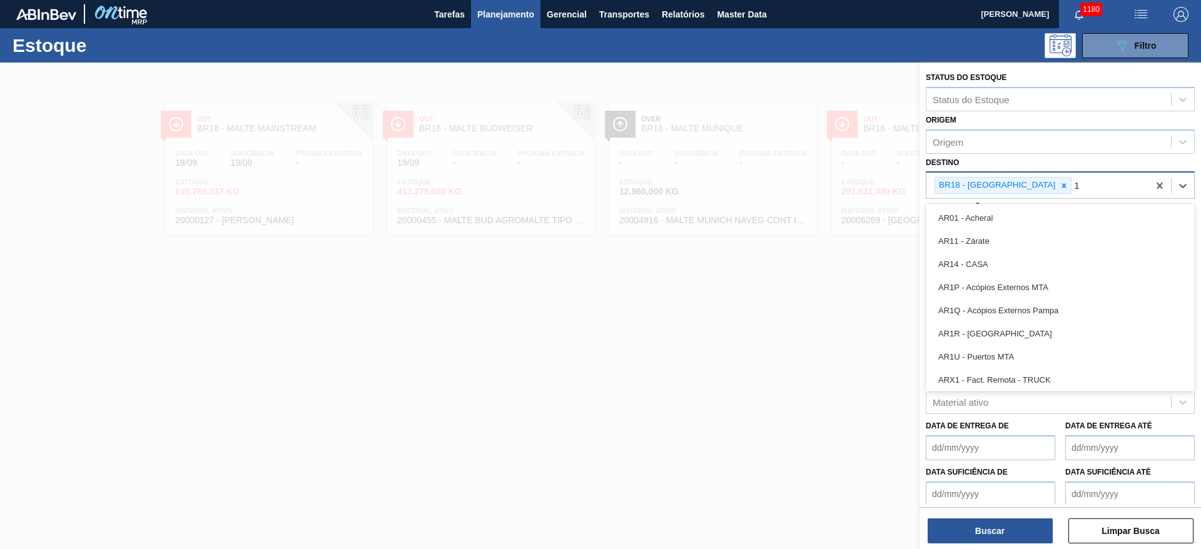
type input "11"
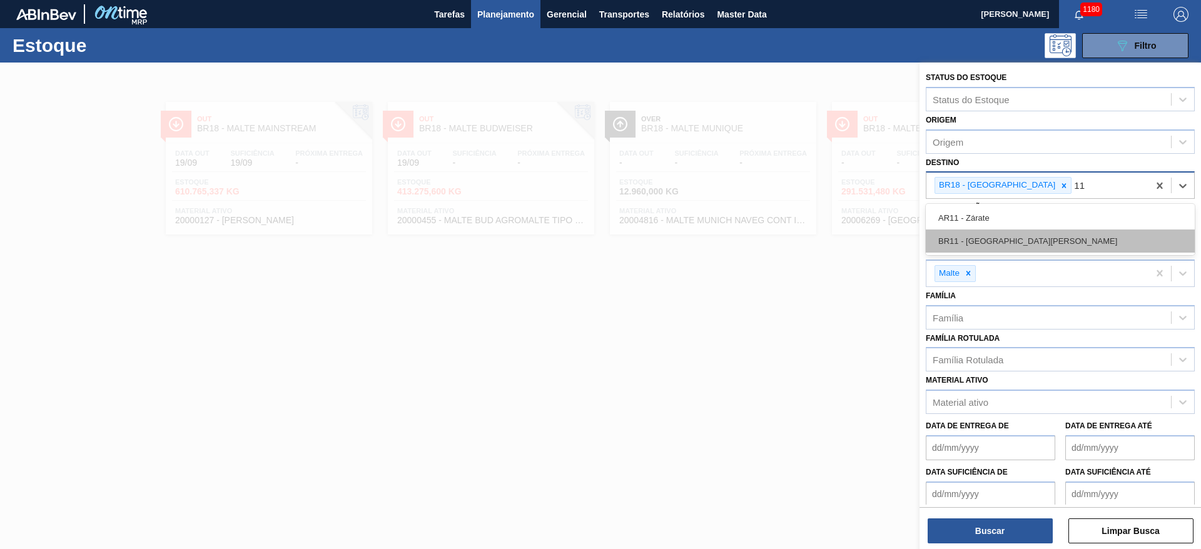
click at [960, 240] on div "BR11 - [GEOGRAPHIC_DATA][PERSON_NAME]" at bounding box center [1060, 241] width 269 height 23
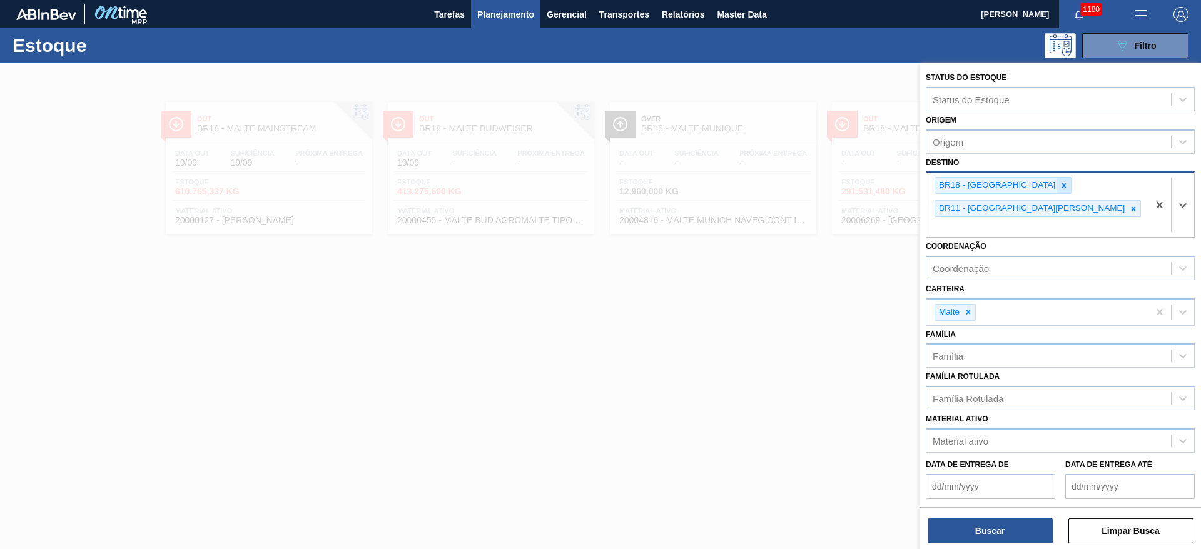
click at [1060, 184] on icon at bounding box center [1064, 185] width 9 height 9
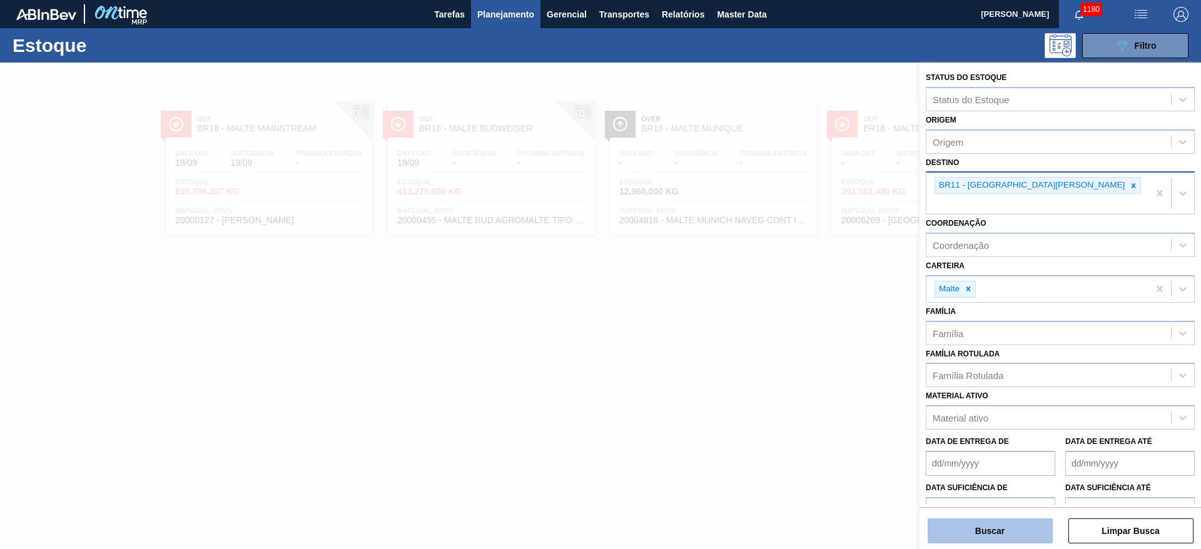
click at [994, 528] on button "Buscar" at bounding box center [990, 531] width 125 height 25
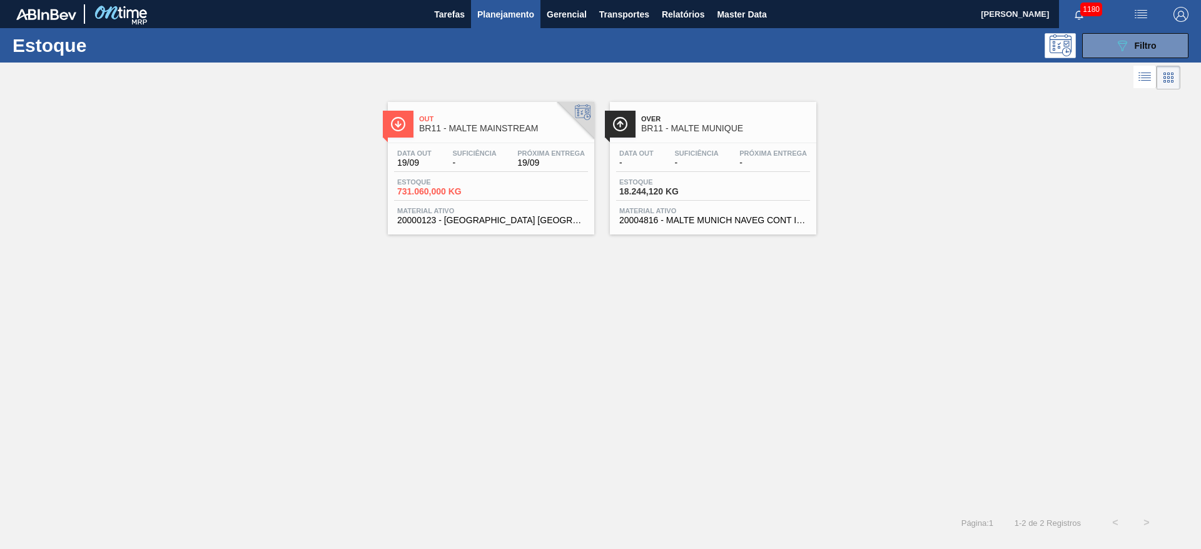
click at [462, 158] on span "-" at bounding box center [474, 162] width 44 height 9
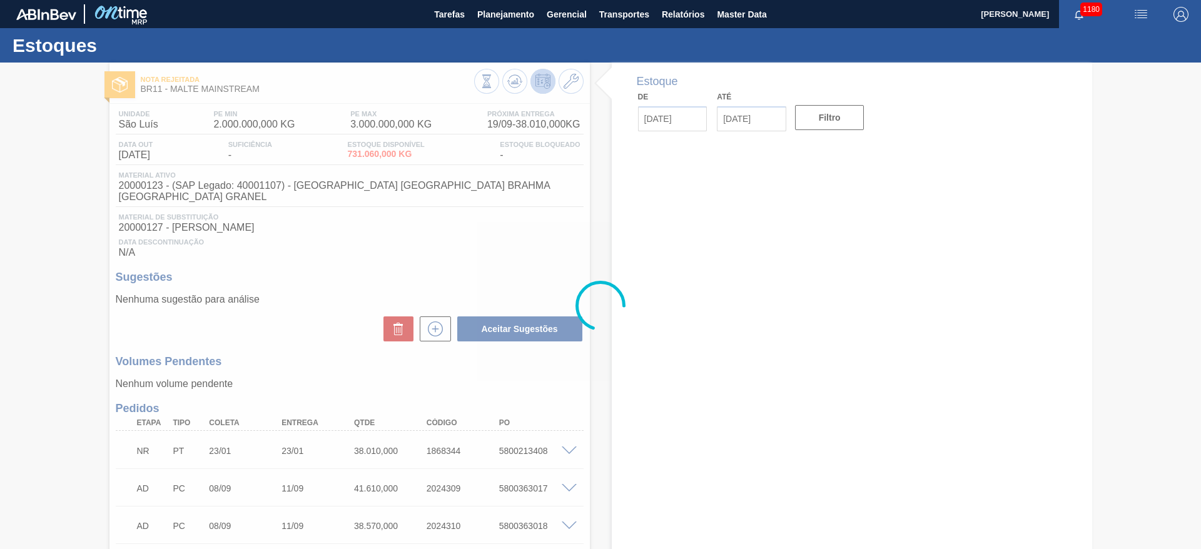
type input "[DATE]"
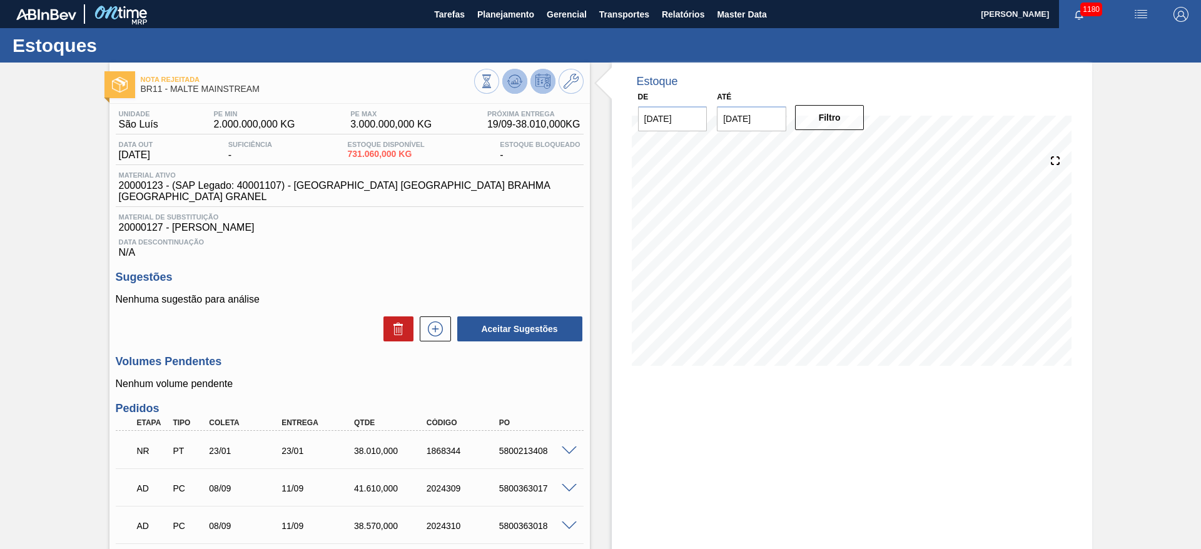
click at [515, 88] on icon at bounding box center [514, 81] width 15 height 15
